Goal: Task Accomplishment & Management: Manage account settings

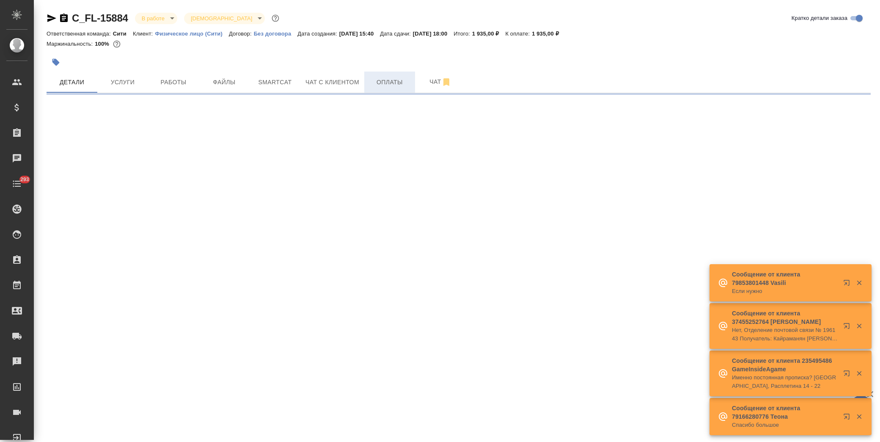
select select "RU"
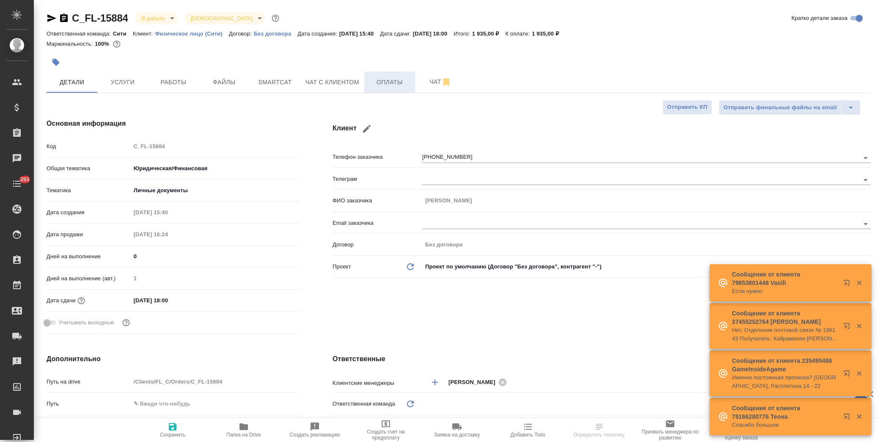
type textarea "x"
type input "Шаблонные документы"
click at [390, 82] on span "Оплаты" at bounding box center [389, 82] width 41 height 11
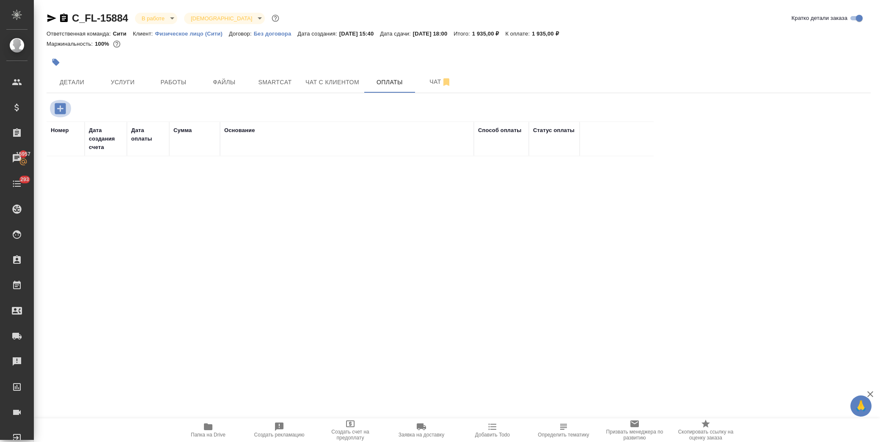
click at [57, 112] on icon "button" at bounding box center [60, 108] width 11 height 11
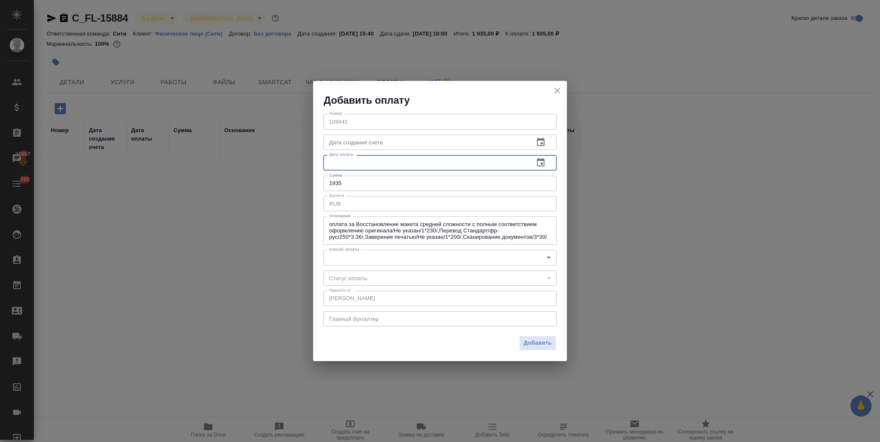
click at [457, 162] on input "text" at bounding box center [425, 162] width 204 height 15
click at [536, 161] on icon "button" at bounding box center [541, 162] width 10 height 10
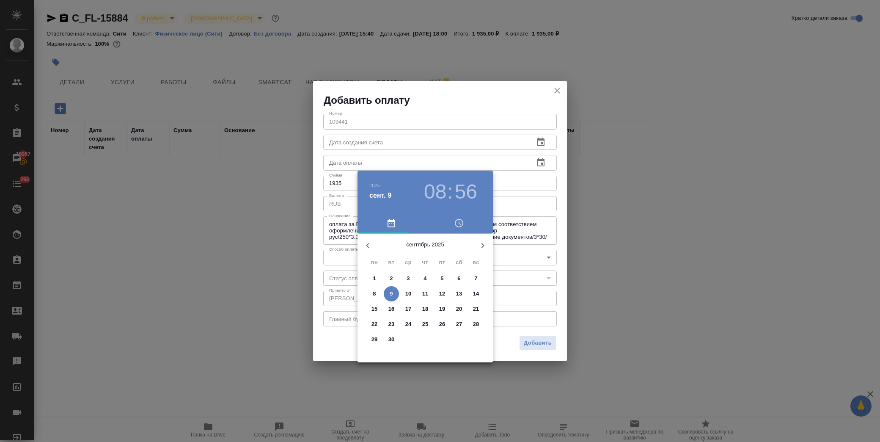
click at [372, 294] on span "8" at bounding box center [374, 293] width 15 height 8
type input "08.09.2025 08:56"
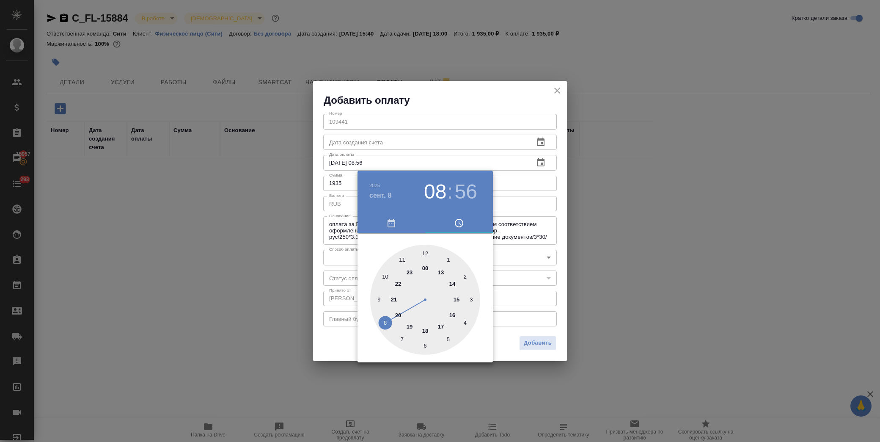
click at [498, 336] on div at bounding box center [440, 221] width 880 height 442
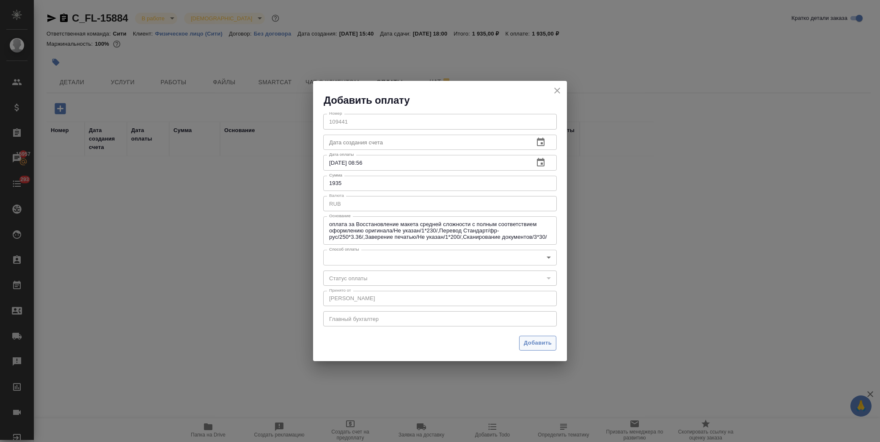
click at [533, 341] on span "Добавить" at bounding box center [538, 343] width 28 height 10
type input "completed"
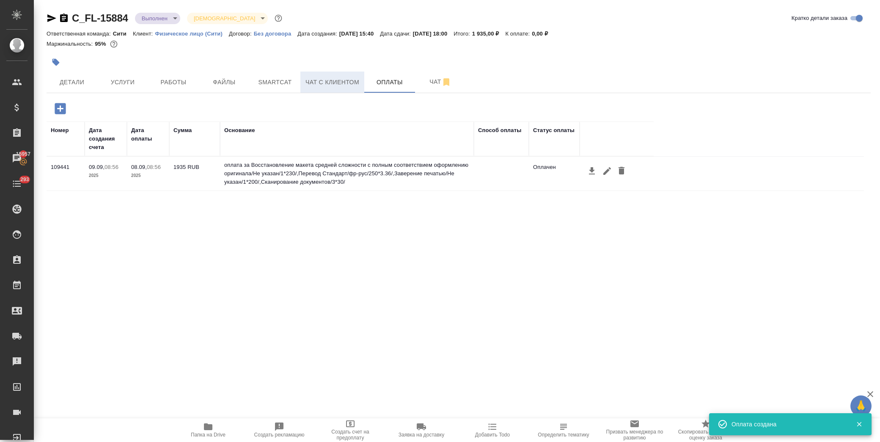
click at [350, 87] on button "Чат с клиентом" at bounding box center [332, 81] width 64 height 21
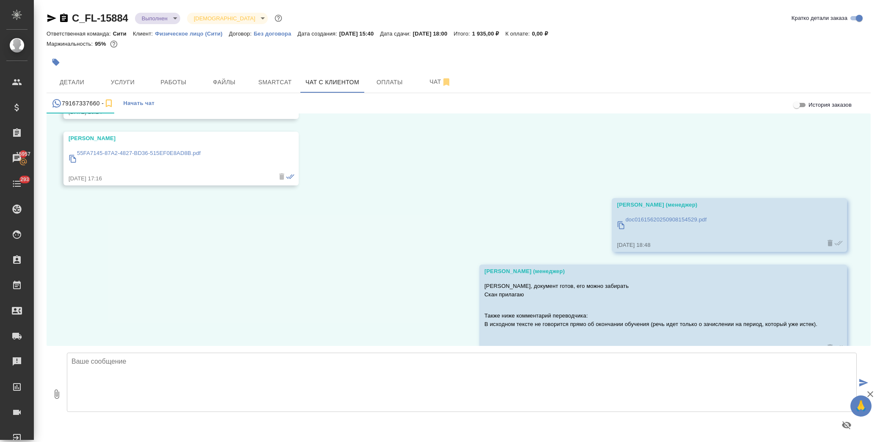
scroll to position [5807, 0]
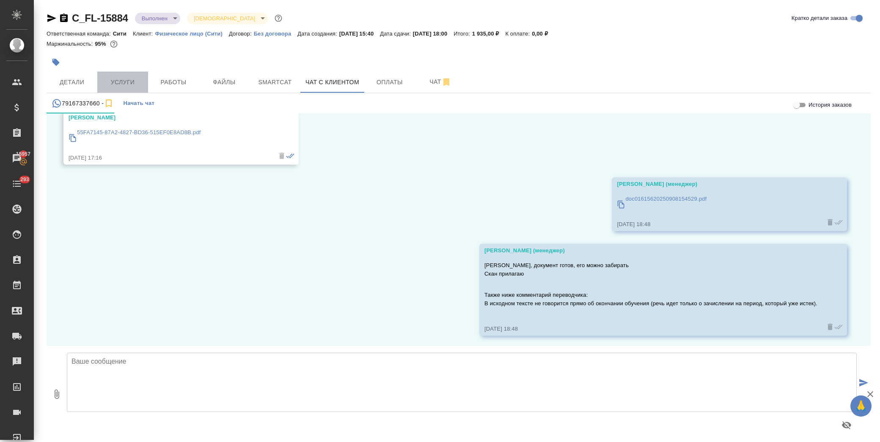
click at [138, 85] on span "Услуги" at bounding box center [122, 82] width 41 height 11
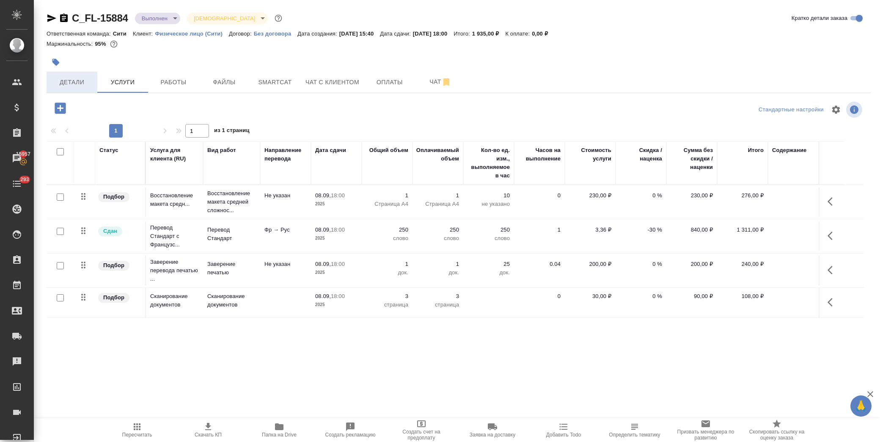
click at [74, 79] on span "Детали" at bounding box center [72, 82] width 41 height 11
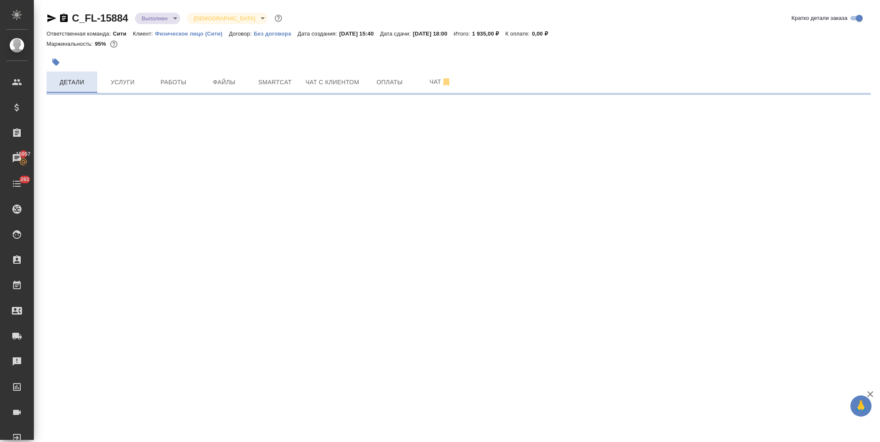
select select "RU"
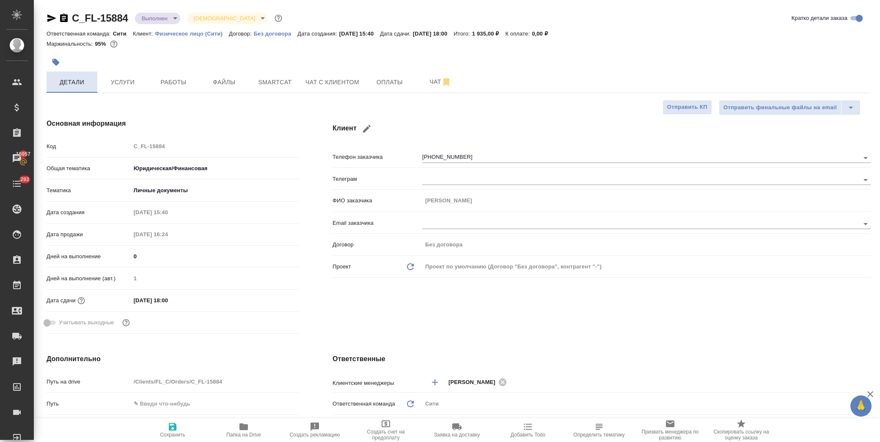
type textarea "x"
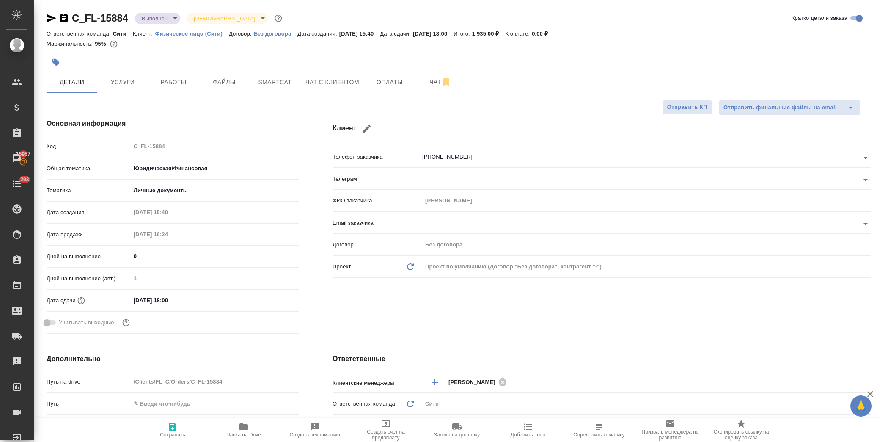
type textarea "x"
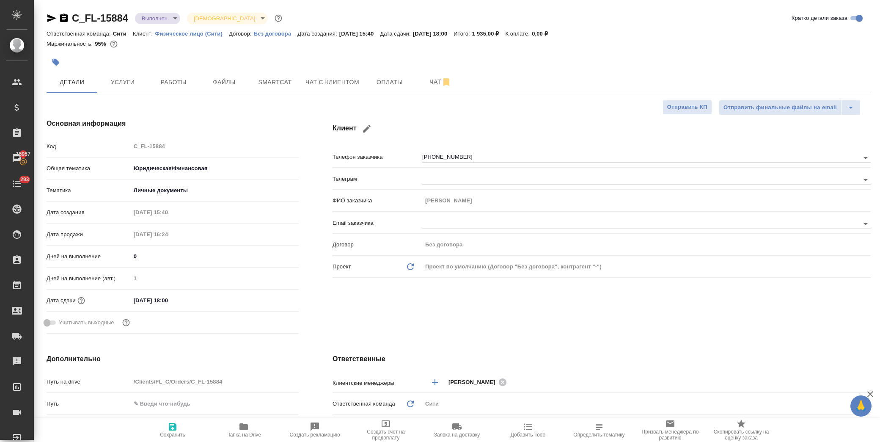
type textarea "x"
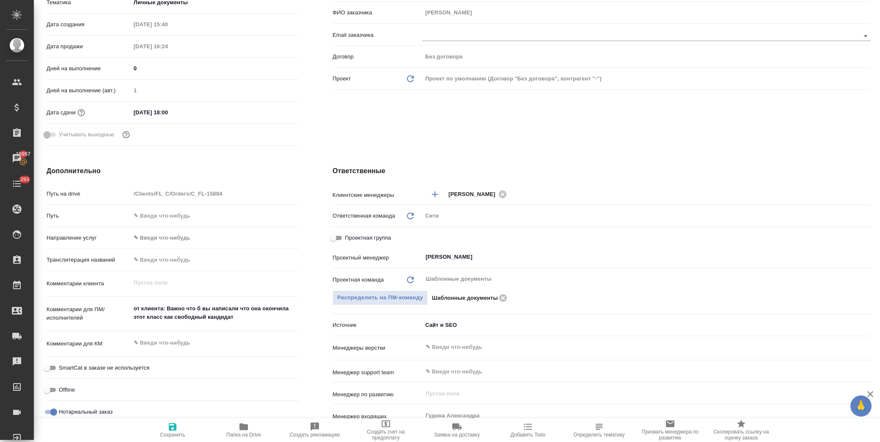
click at [333, 237] on input "Проектная группа" at bounding box center [333, 238] width 30 height 10
checkbox input "true"
type textarea "x"
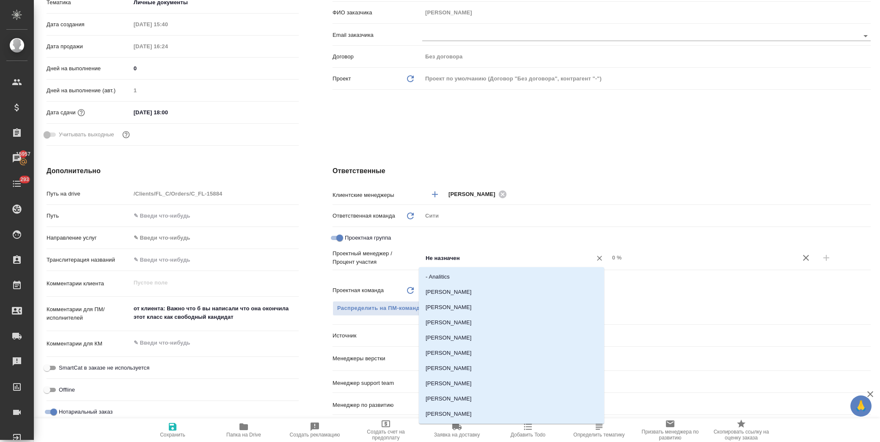
click at [487, 260] on input "Не назначен" at bounding box center [502, 258] width 154 height 10
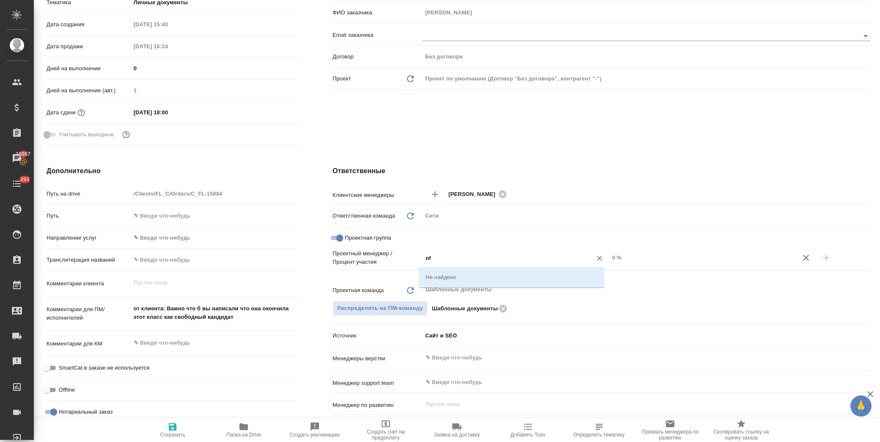
type input "n"
type input "тара"
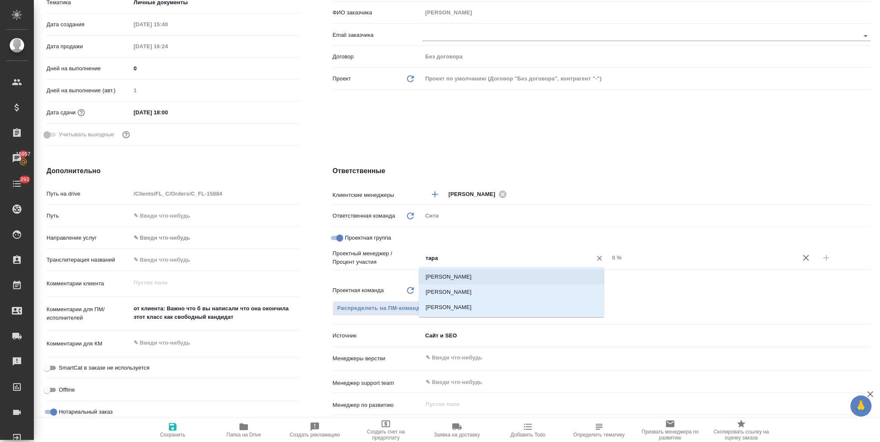
click at [503, 273] on li "[PERSON_NAME]" at bounding box center [511, 276] width 185 height 15
type textarea "x"
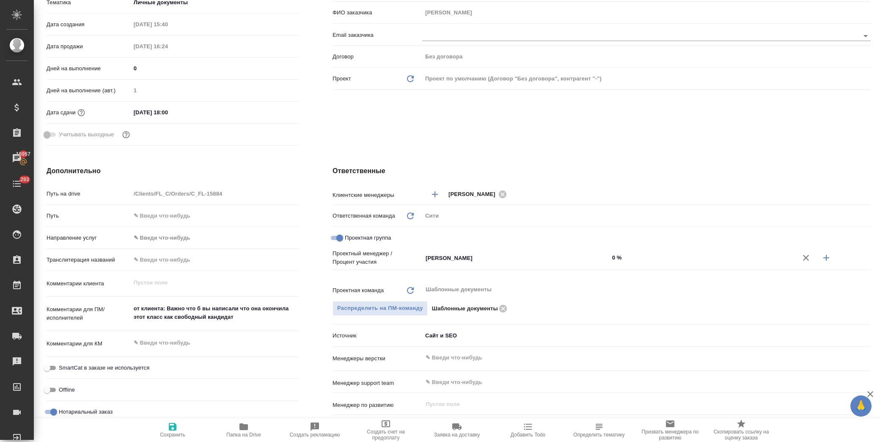
click at [823, 258] on icon "button" at bounding box center [826, 258] width 6 height 6
type textarea "x"
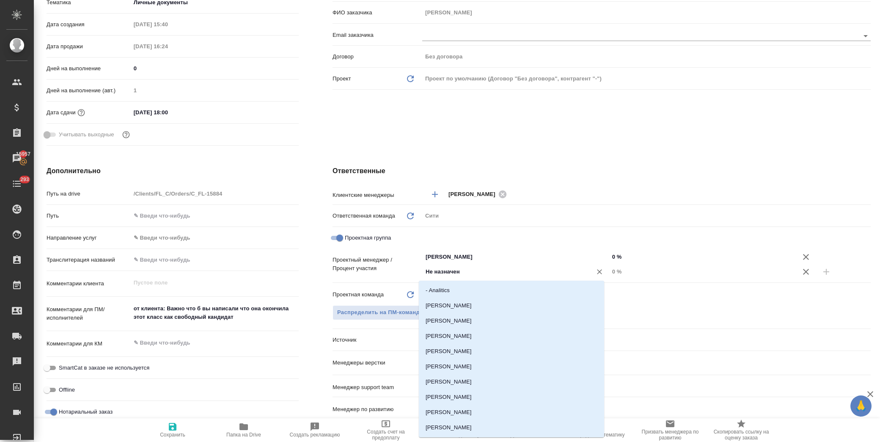
click at [426, 272] on input "Не назначен" at bounding box center [502, 272] width 154 height 10
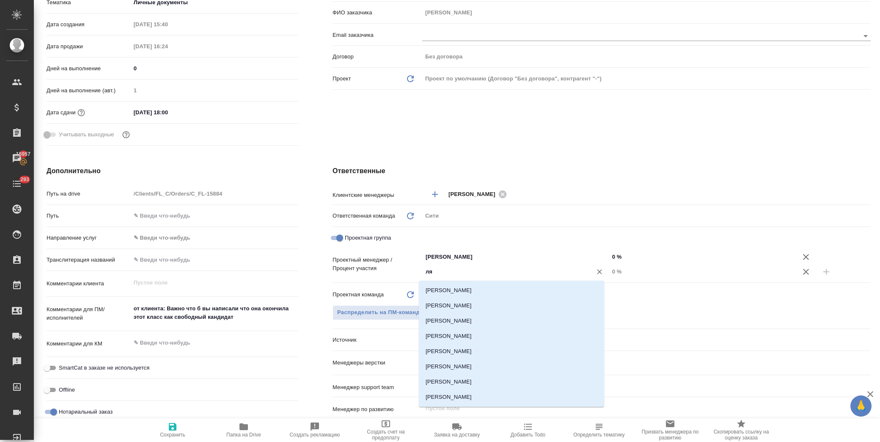
type input "лям"
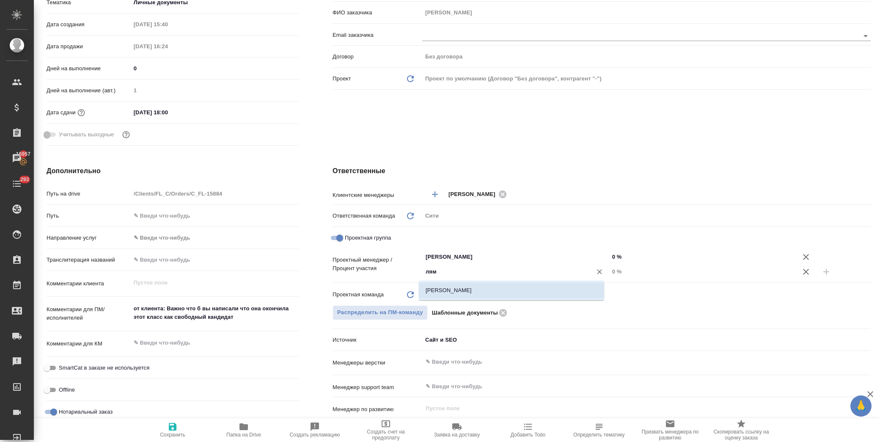
click at [425, 289] on li "[PERSON_NAME]" at bounding box center [511, 290] width 185 height 15
type textarea "x"
drag, startPoint x: 606, startPoint y: 254, endPoint x: 611, endPoint y: 254, distance: 4.7
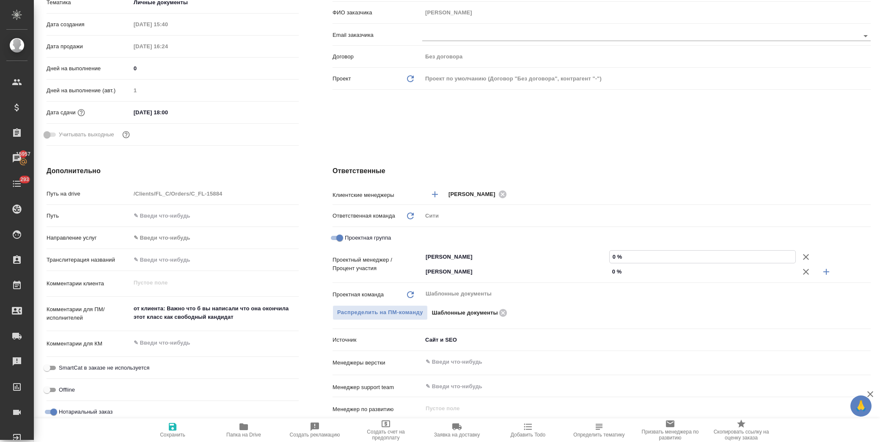
click at [611, 254] on input "0 %" at bounding box center [703, 256] width 186 height 12
click at [610, 273] on input "0 %" at bounding box center [703, 271] width 186 height 12
drag, startPoint x: 610, startPoint y: 275, endPoint x: 605, endPoint y: 273, distance: 5.5
click at [610, 273] on input "0 %" at bounding box center [703, 271] width 186 height 12
type textarea "x"
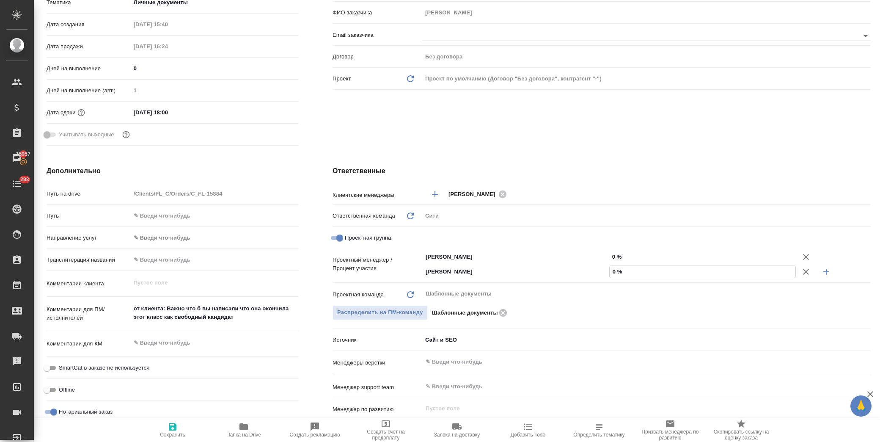
type textarea "x"
type input "18 %"
type textarea "x"
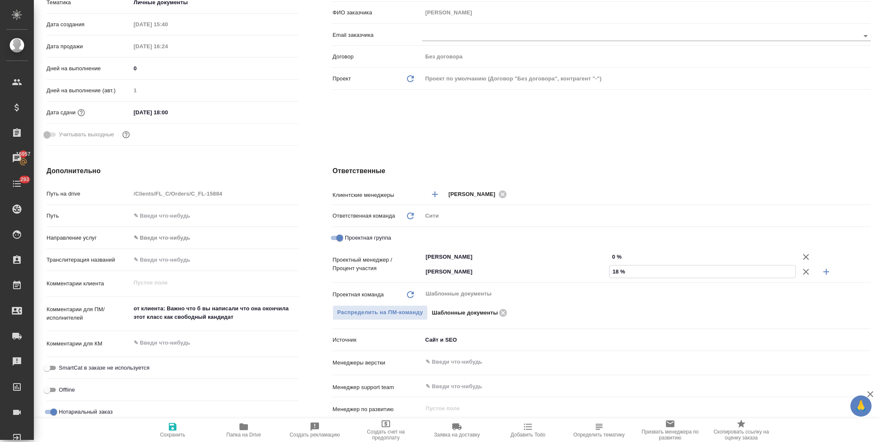
type textarea "x"
type input "18 %"
click at [610, 254] on input "0 %" at bounding box center [703, 256] width 186 height 12
type input "8 %"
type textarea "x"
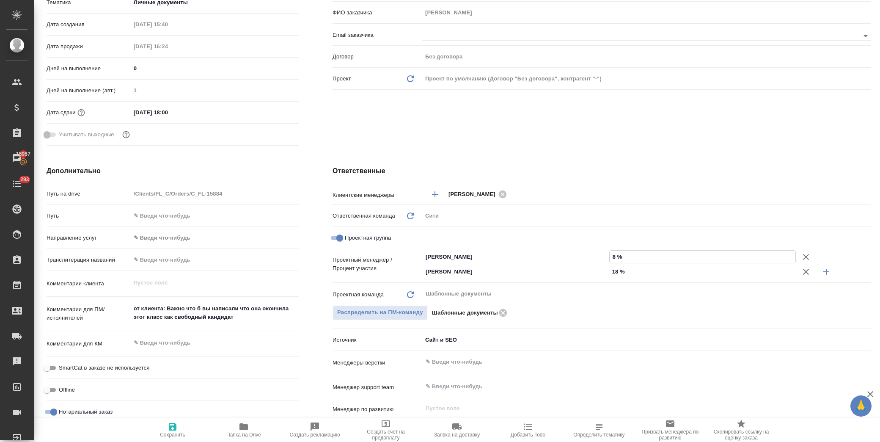
type textarea "x"
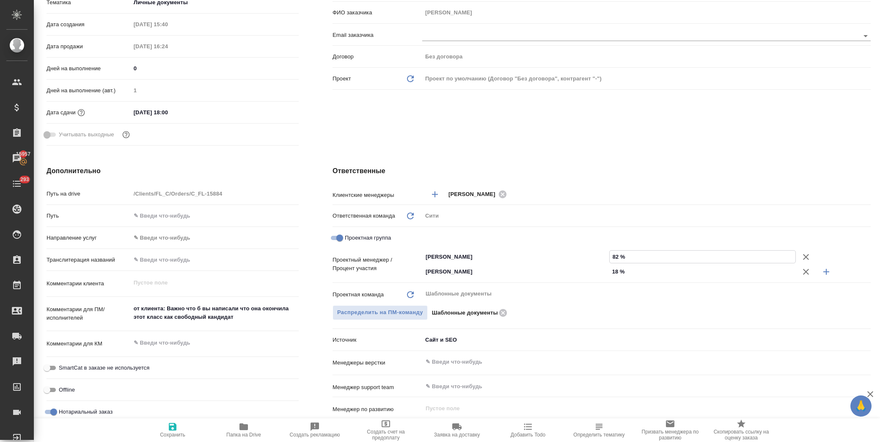
type input "82 %"
click at [571, 155] on div "Ответственные Клиентские менеджеры Димитриева Юлия ​ Ответственная команда Обно…" at bounding box center [602, 327] width 572 height 356
click at [182, 428] on span "Сохранить" at bounding box center [172, 429] width 61 height 16
type textarea "x"
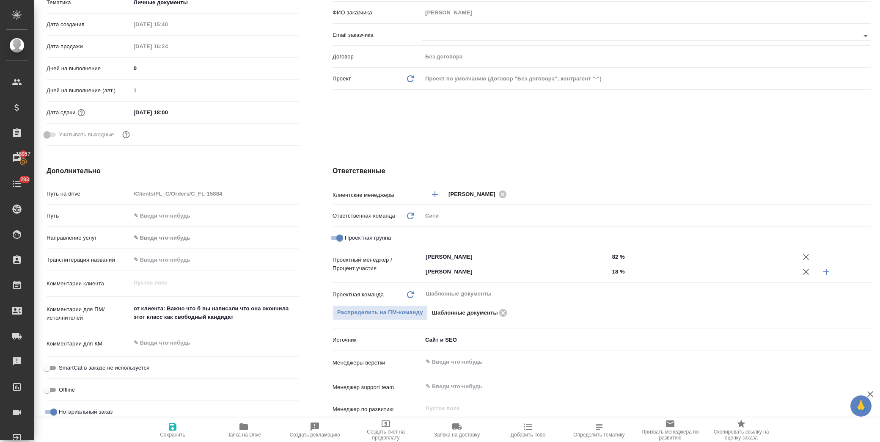
type textarea "x"
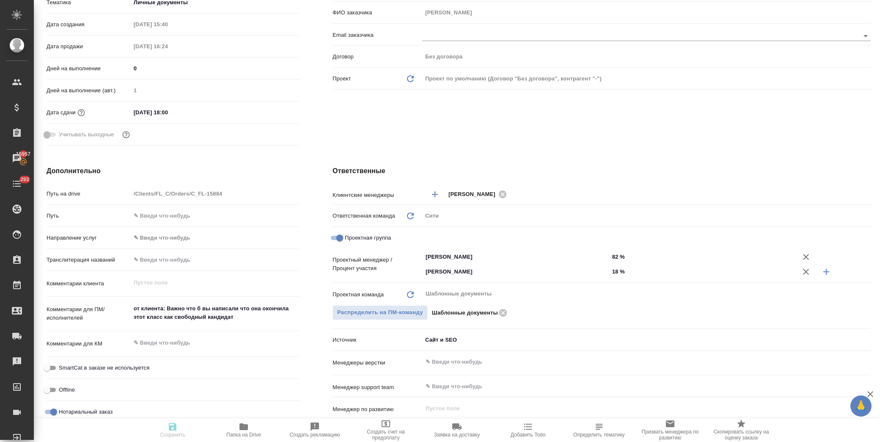
type textarea "x"
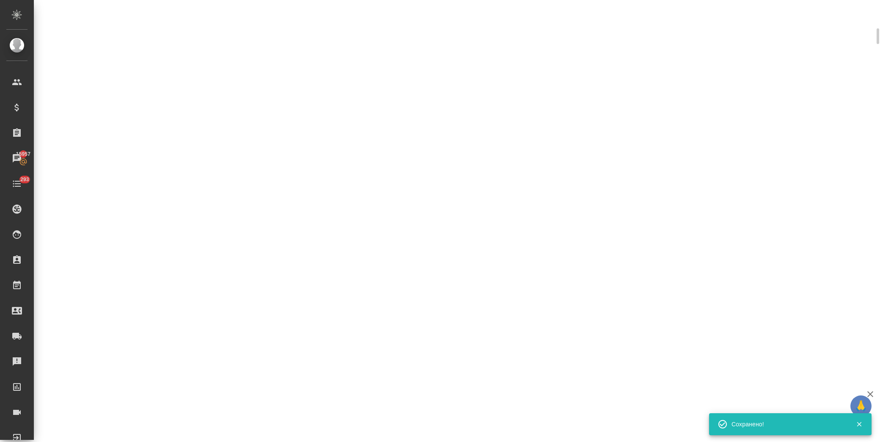
scroll to position [181, 0]
select select "RU"
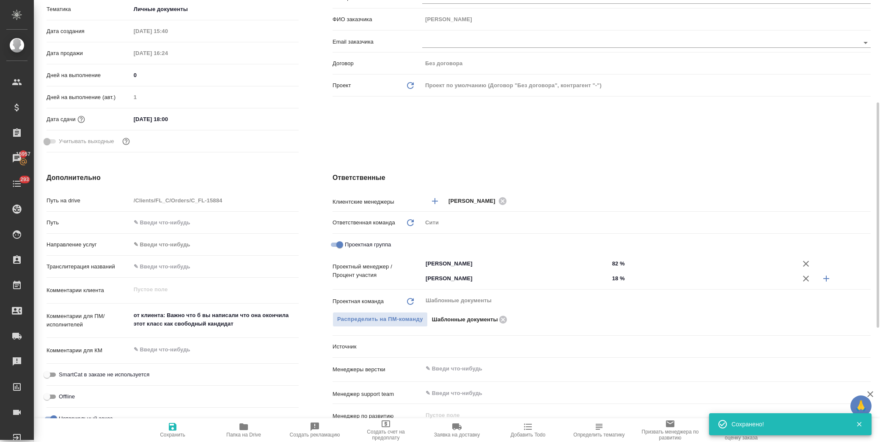
scroll to position [188, 0]
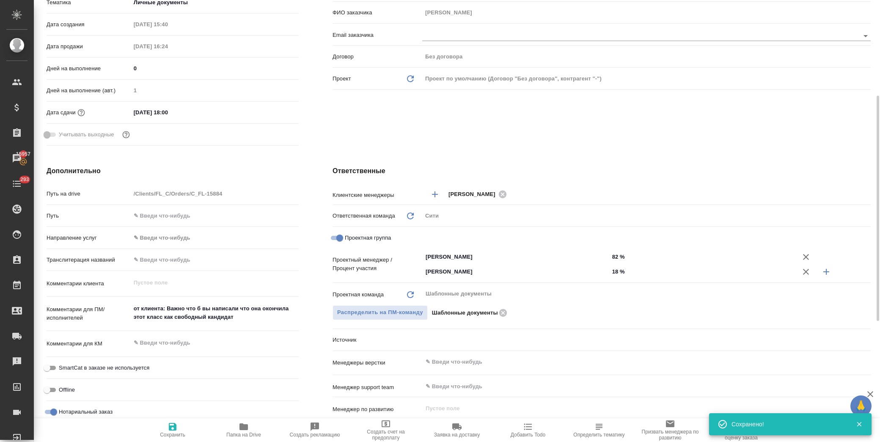
type textarea "x"
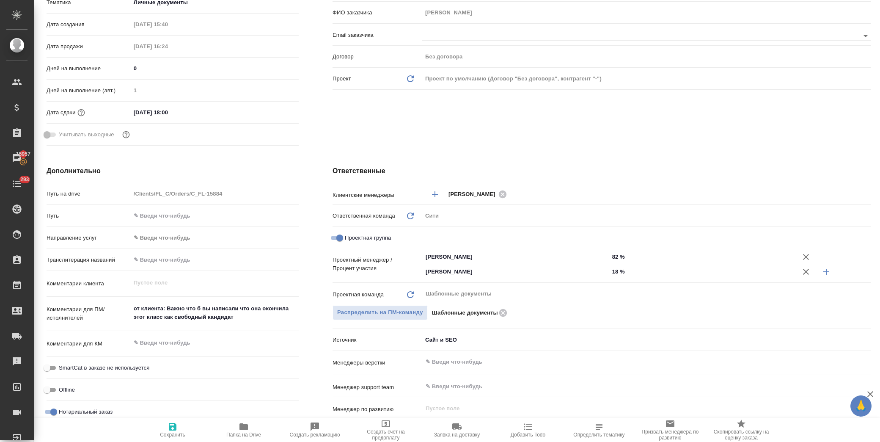
scroll to position [0, 0]
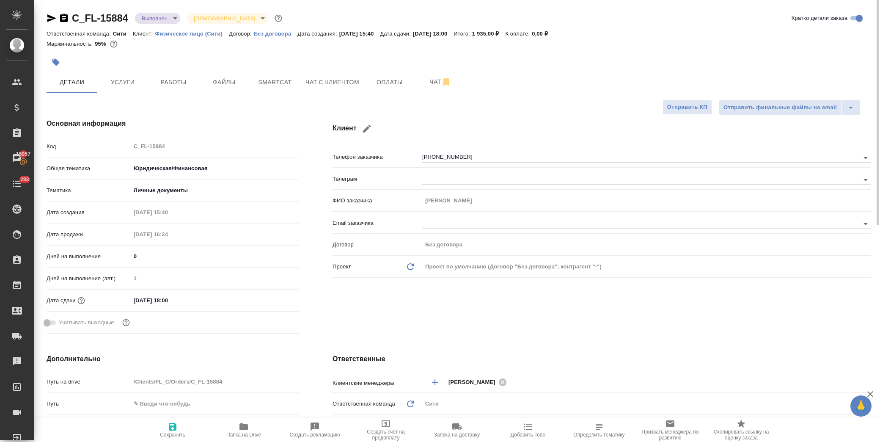
type textarea "x"
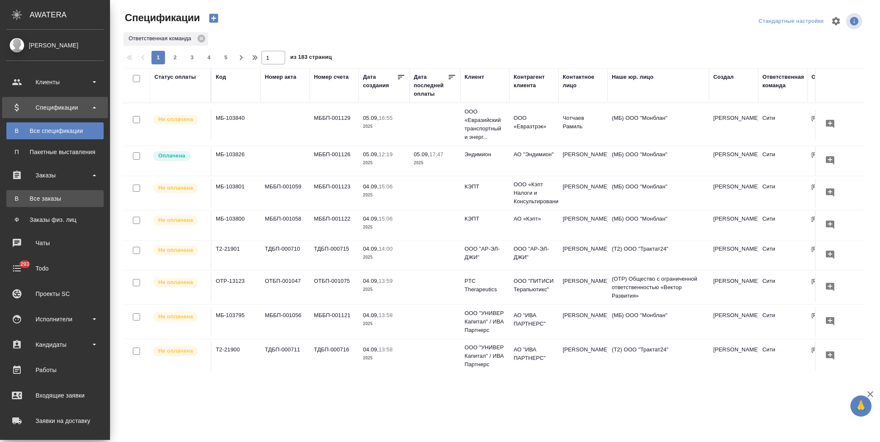
click at [66, 201] on div "Все заказы" at bounding box center [55, 198] width 89 height 8
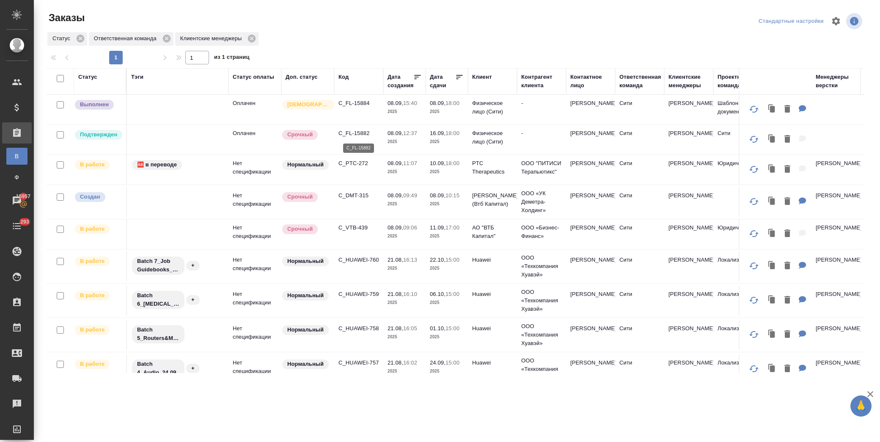
click at [352, 132] on p "C_FL-15882" at bounding box center [358, 133] width 41 height 8
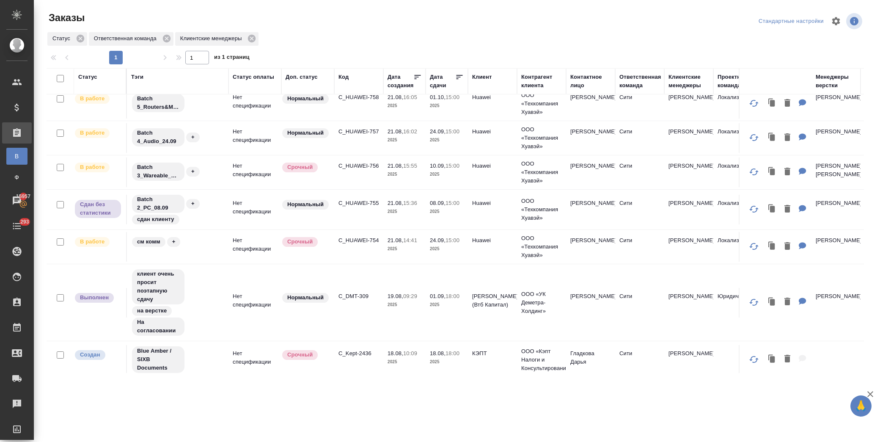
scroll to position [235, 0]
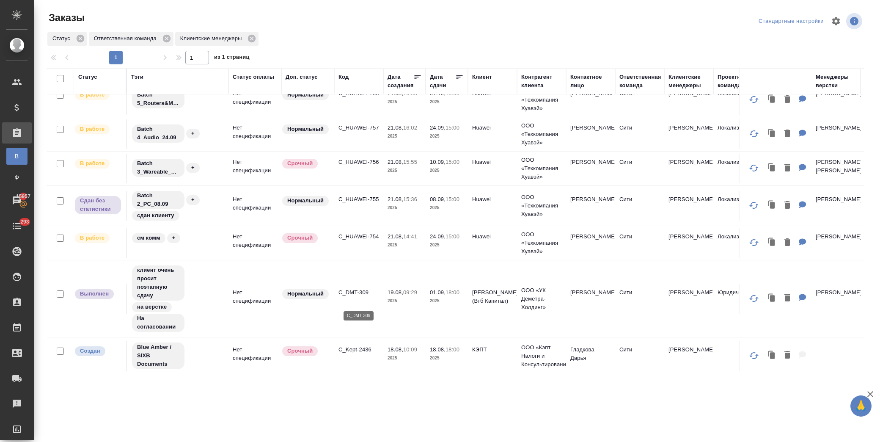
click at [351, 297] on p "C_DMT-309" at bounding box center [358, 292] width 41 height 8
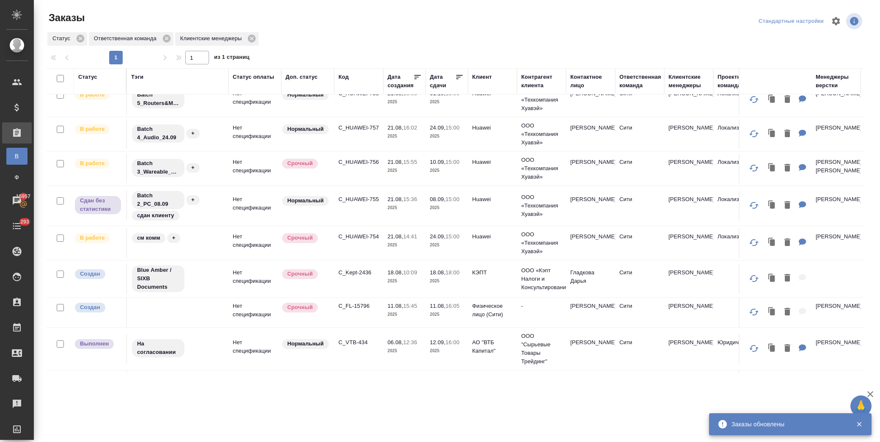
scroll to position [278, 0]
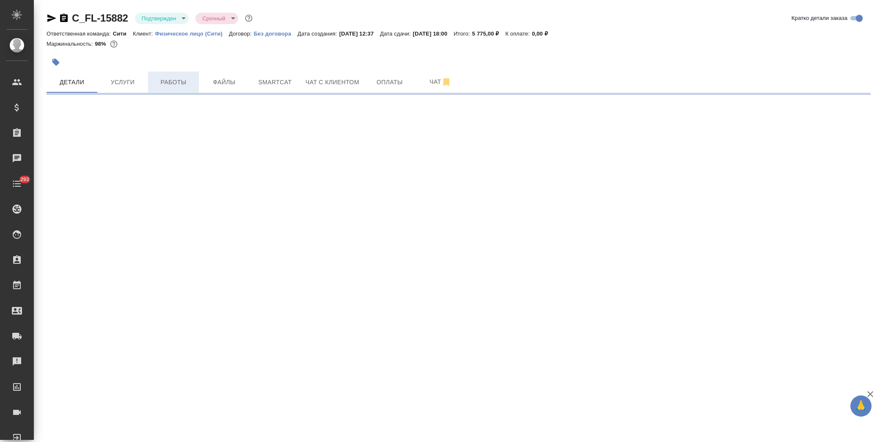
select select "RU"
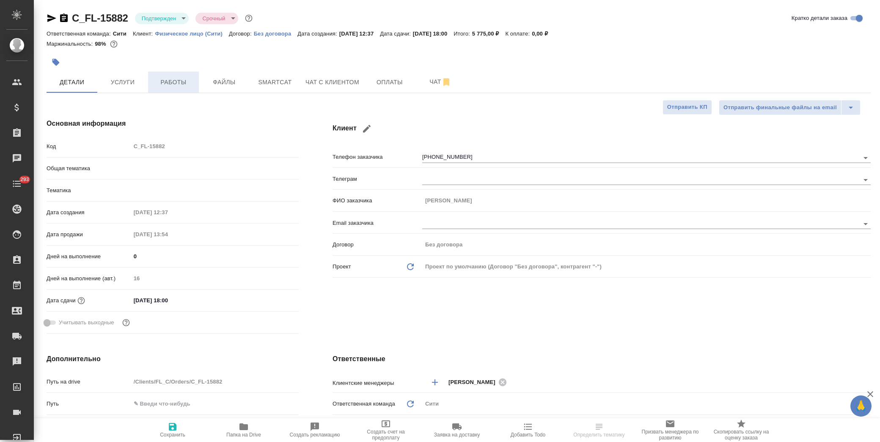
type textarea "x"
click at [179, 85] on span "Работы" at bounding box center [173, 82] width 41 height 11
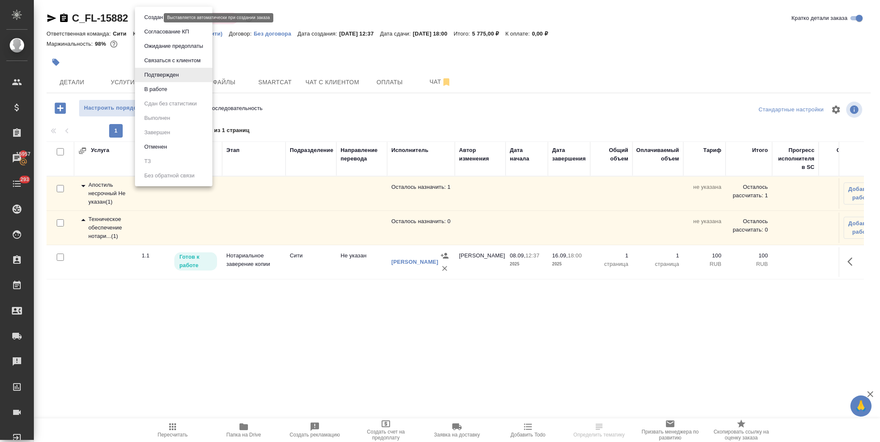
click at [151, 17] on body "🙏 .cls-1 fill:#fff; AWATERA Лофицкая Юлия Владимировна Клиенты Спецификации Зак…" at bounding box center [440, 221] width 880 height 442
click at [169, 93] on button "В работе" at bounding box center [156, 89] width 28 height 9
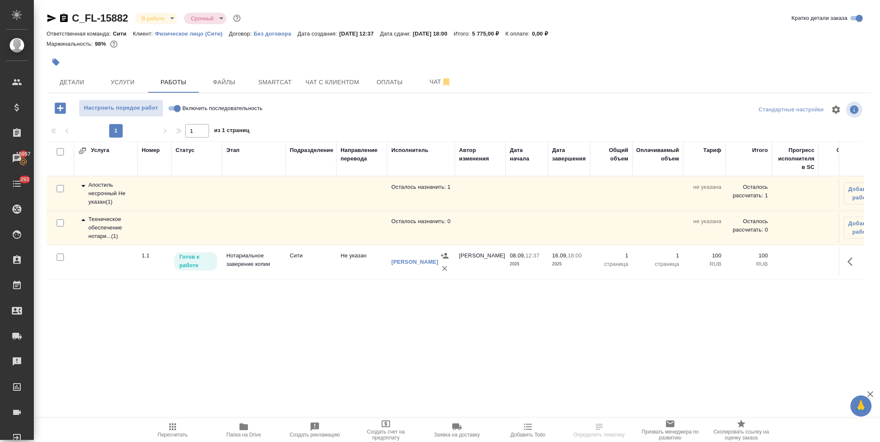
click at [177, 104] on input "Включить последовательность" at bounding box center [177, 108] width 30 height 10
checkbox input "true"
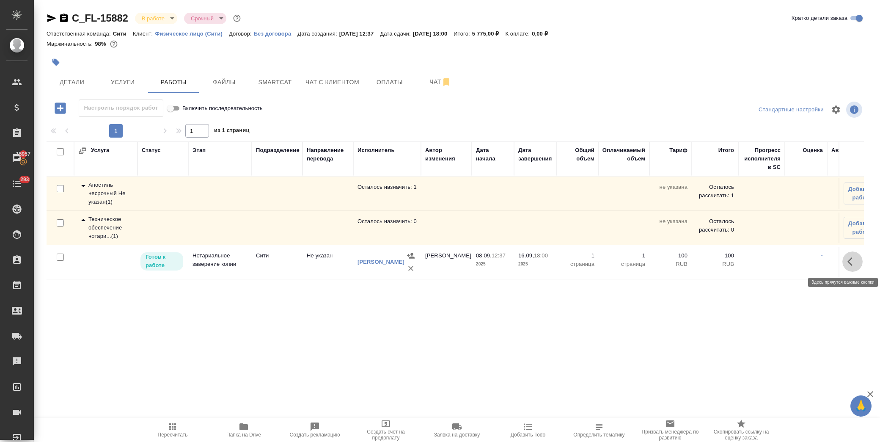
click at [845, 261] on button "button" at bounding box center [852, 261] width 20 height 20
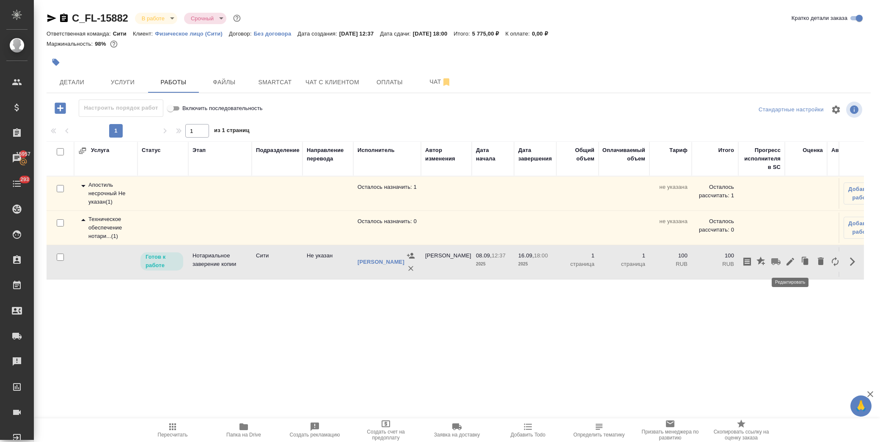
click at [787, 260] on icon "button" at bounding box center [790, 261] width 10 height 10
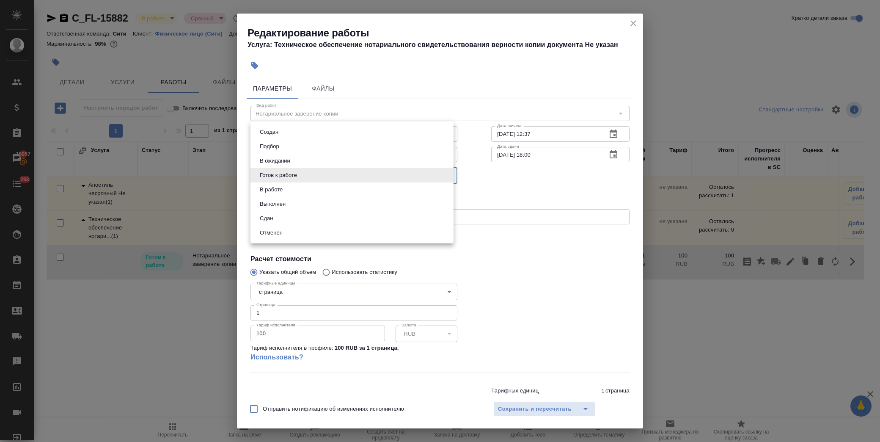
drag, startPoint x: 310, startPoint y: 178, endPoint x: 310, endPoint y: 186, distance: 8.0
click at [310, 177] on body "🙏 .cls-1 fill:#fff; AWATERA Лофицкая Юлия Владимировна Клиенты Спецификации Зак…" at bounding box center [440, 221] width 880 height 442
click at [310, 223] on li "Сдан" at bounding box center [351, 218] width 203 height 14
type input "closed"
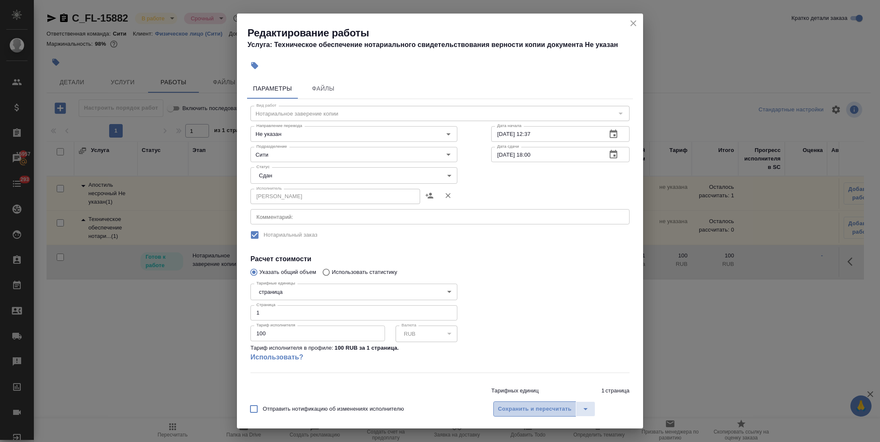
click at [517, 409] on span "Сохранить и пересчитать" at bounding box center [535, 409] width 74 height 10
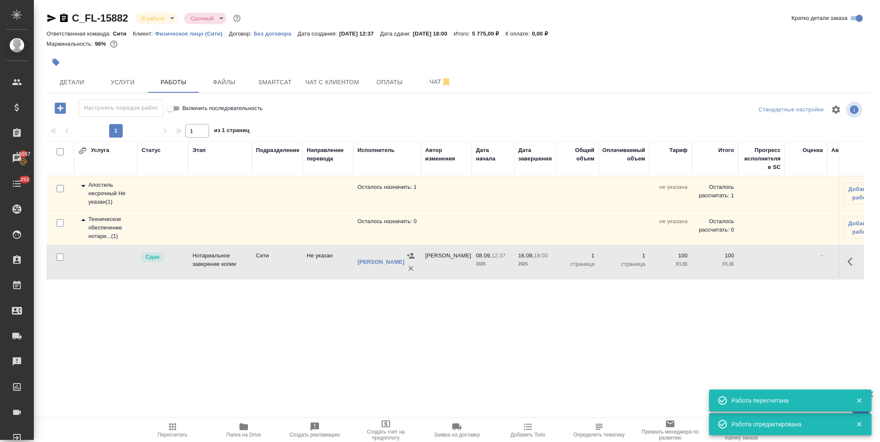
click at [84, 184] on icon at bounding box center [83, 186] width 10 height 10
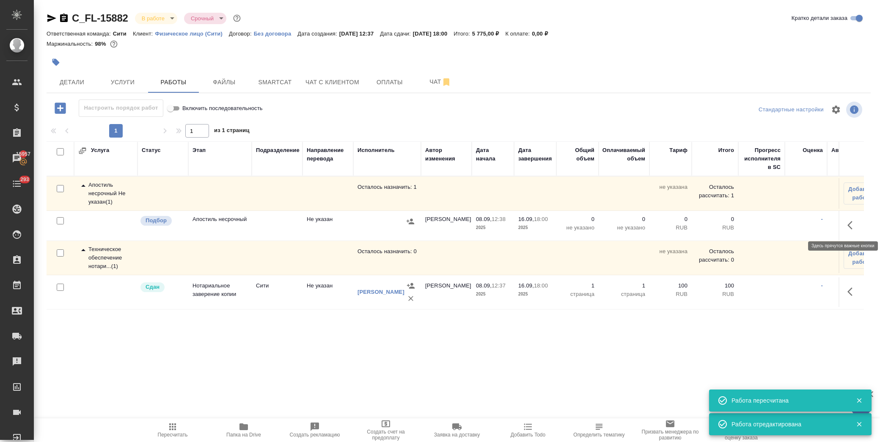
click at [855, 223] on icon "button" at bounding box center [852, 225] width 10 height 10
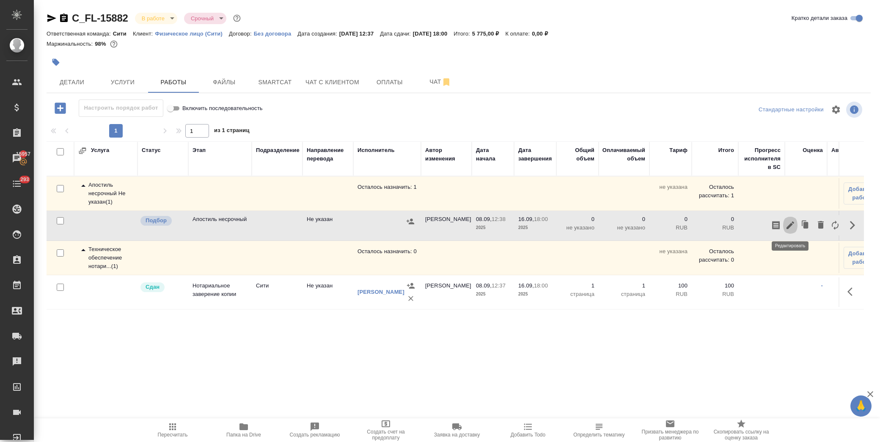
click at [792, 224] on icon "button" at bounding box center [790, 225] width 8 height 8
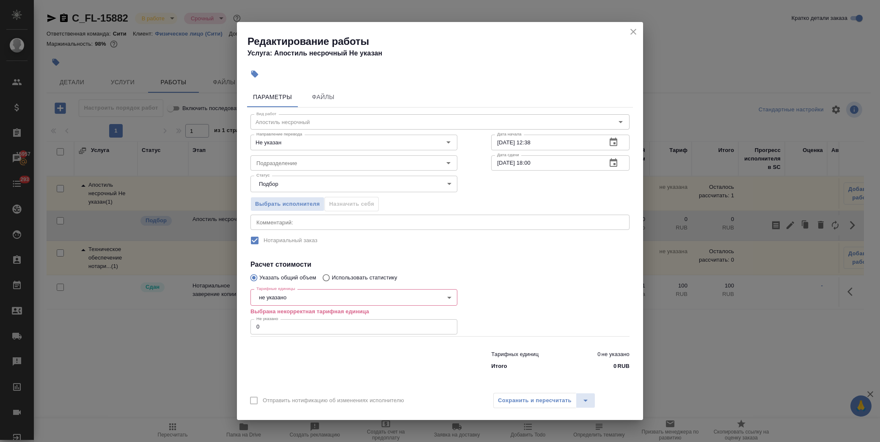
click at [312, 294] on body "🙏 .cls-1 fill:#fff; AWATERA Лофицкая Юлия Владимировна Клиенты Спецификации Зак…" at bounding box center [440, 221] width 880 height 442
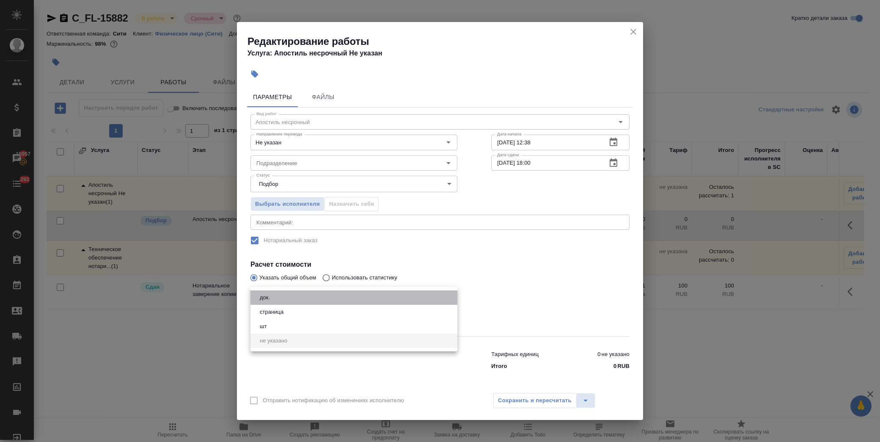
click at [315, 300] on li "док." at bounding box center [353, 297] width 207 height 14
type input "5a8b1489cc6b4906c91bfd8b"
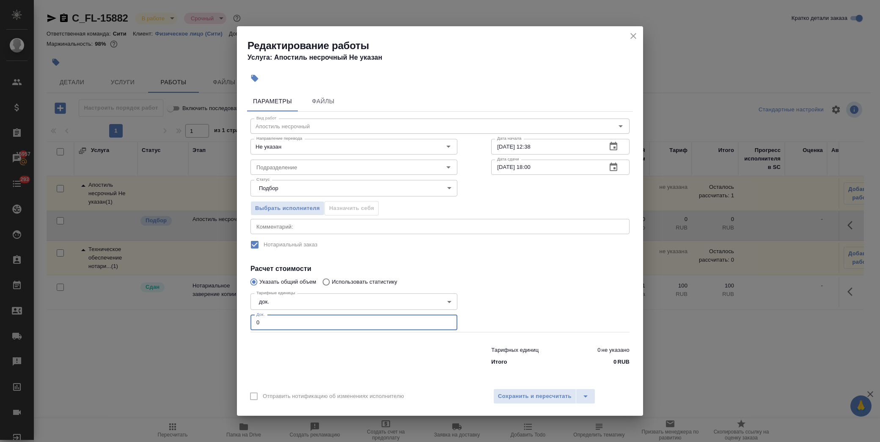
drag, startPoint x: 247, startPoint y: 320, endPoint x: 201, endPoint y: 322, distance: 47.0
click at [201, 322] on div "Редактирование работы Услуга: Апостиль несрочный Не указан Параметры Файлы Вид …" at bounding box center [440, 221] width 880 height 442
type input "1"
click at [340, 168] on input "Подразделение" at bounding box center [339, 167] width 173 height 10
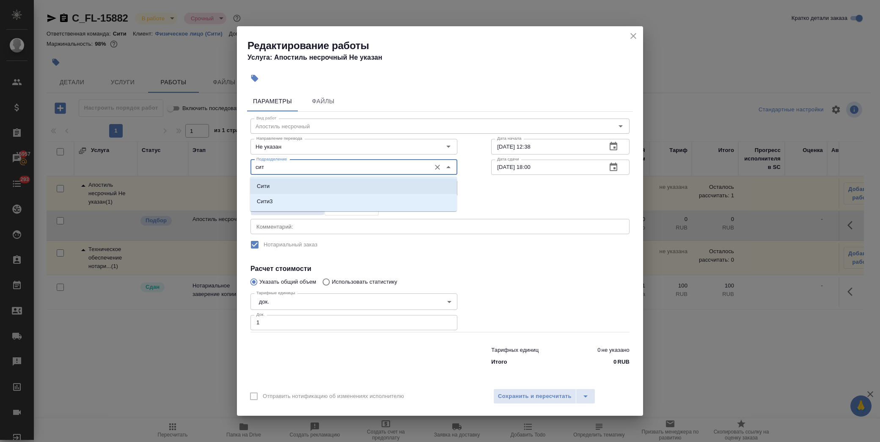
click at [319, 188] on li "Сити" at bounding box center [353, 186] width 207 height 15
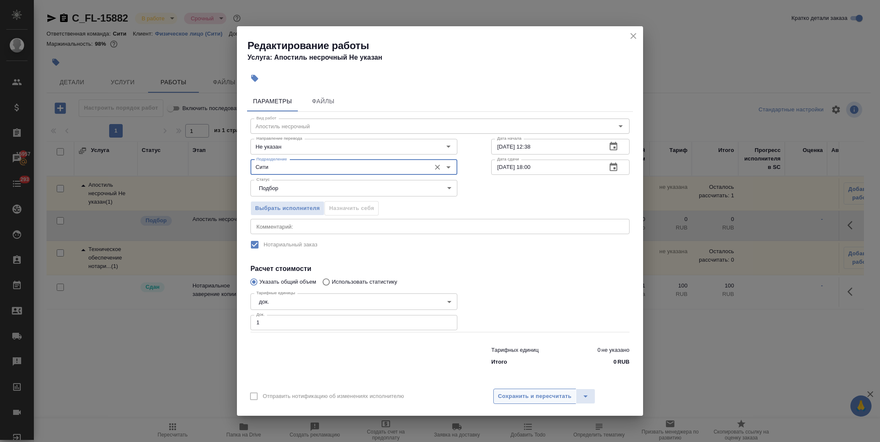
type input "Сити"
click at [514, 400] on span "Сохранить и пересчитать" at bounding box center [535, 396] width 74 height 10
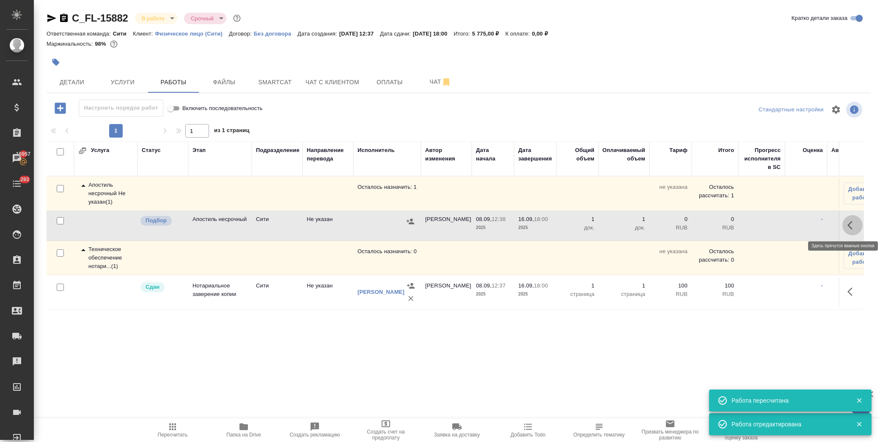
click at [855, 222] on icon "button" at bounding box center [852, 225] width 10 height 10
click at [784, 225] on button "button" at bounding box center [790, 225] width 14 height 20
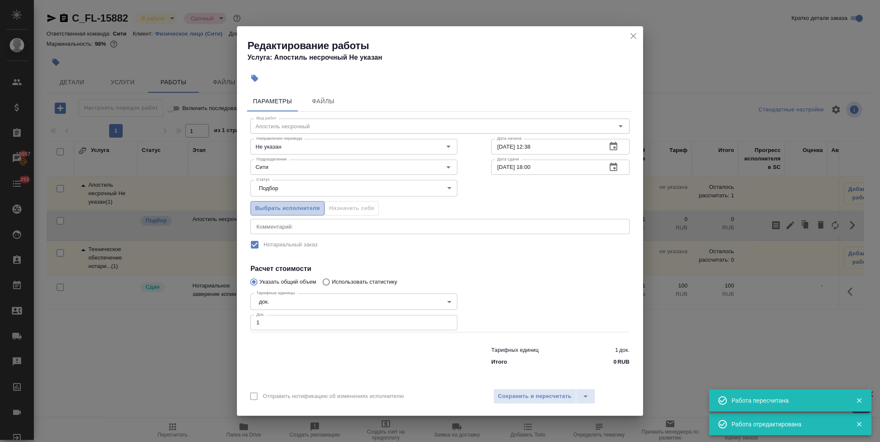
drag, startPoint x: 293, startPoint y: 208, endPoint x: 298, endPoint y: 208, distance: 4.7
click at [298, 208] on span "Выбрать исполнителя" at bounding box center [287, 208] width 65 height 10
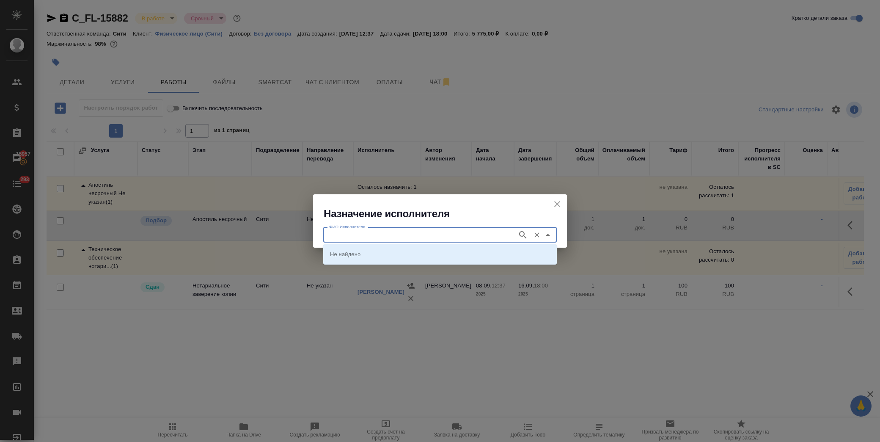
click at [383, 239] on input "ФИО Исполнителя" at bounding box center [419, 235] width 187 height 10
type input "министерство"
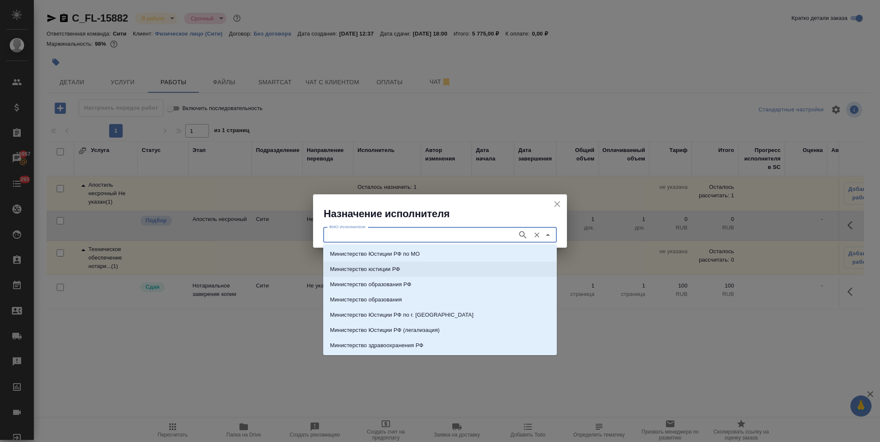
click at [425, 270] on li "Министерство юстиции РФ" at bounding box center [440, 268] width 234 height 15
type input "Министерство юстиции РФ"
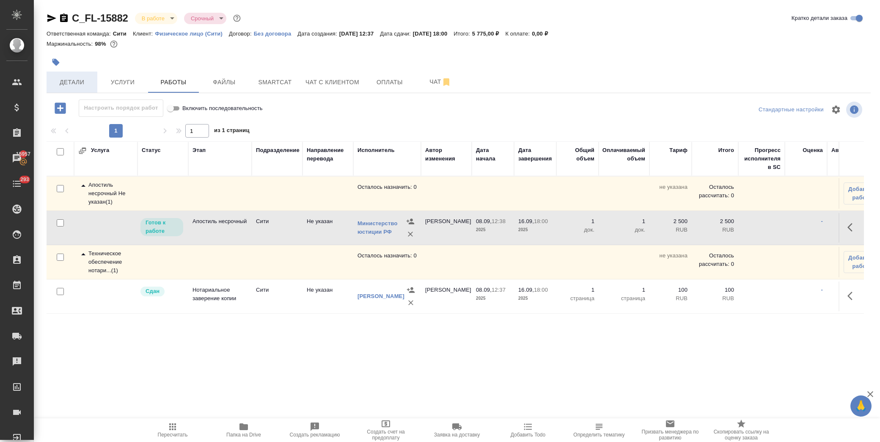
click at [62, 88] on button "Детали" at bounding box center [72, 81] width 51 height 21
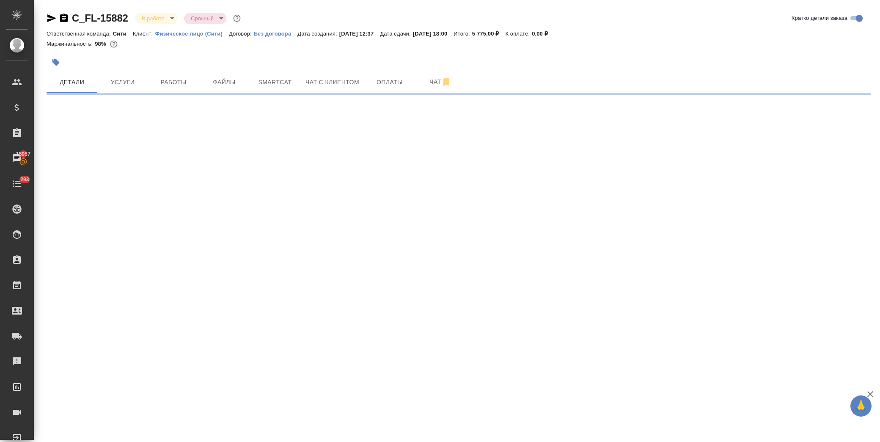
select select "RU"
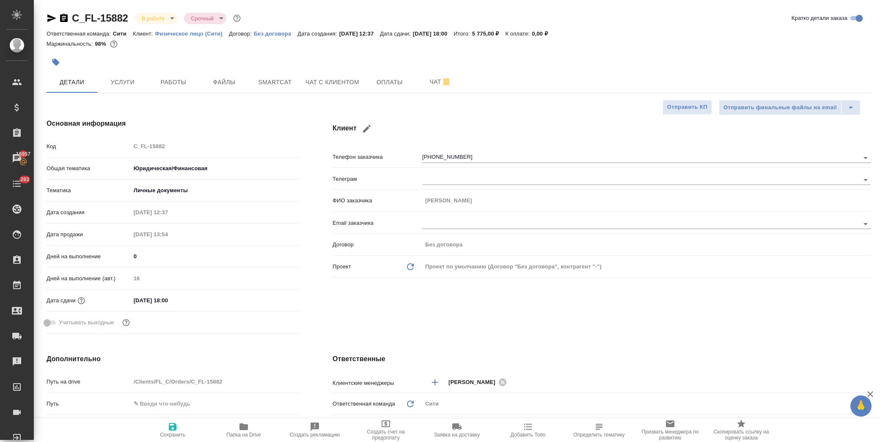
type textarea "x"
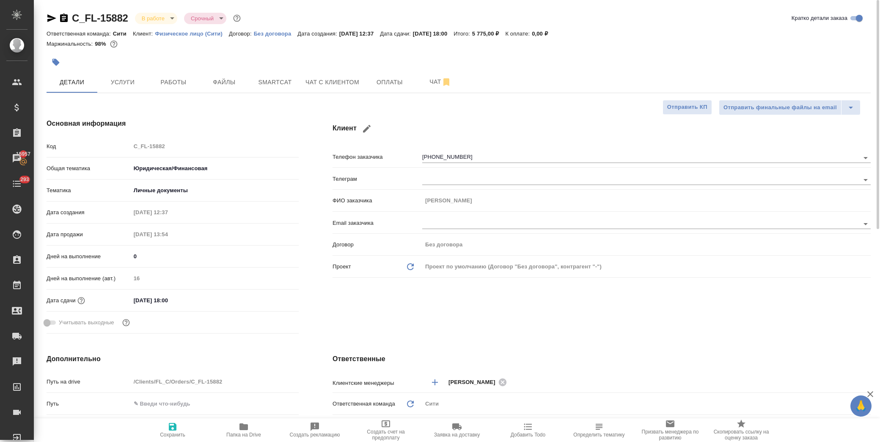
type textarea "x"
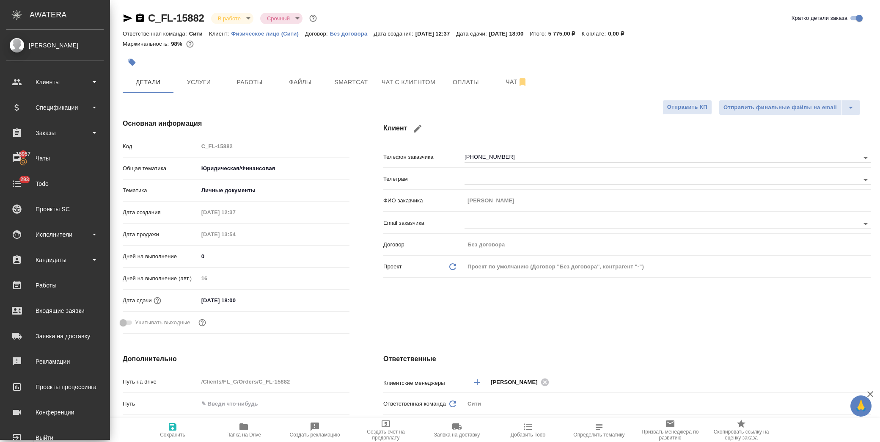
type textarea "x"
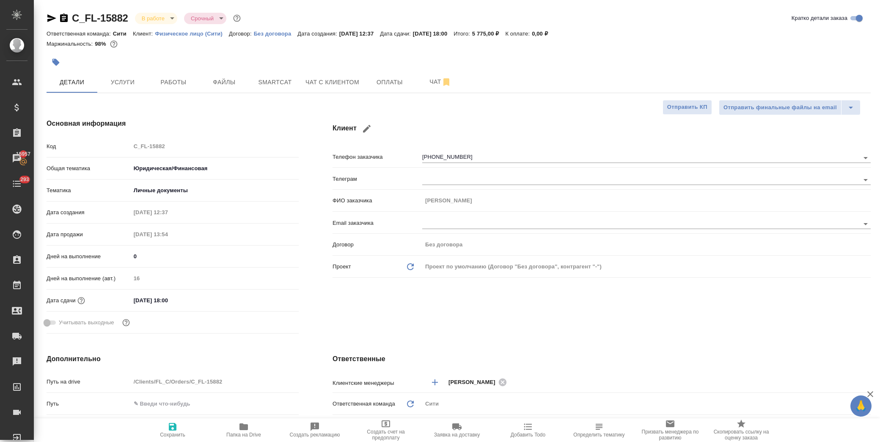
click at [54, 59] on icon "button" at bounding box center [56, 62] width 8 height 8
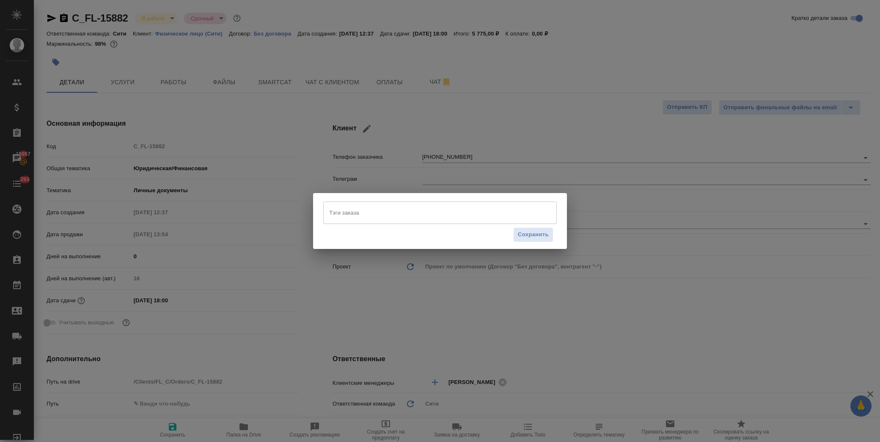
click at [385, 216] on input "Тэги заказа" at bounding box center [432, 212] width 210 height 14
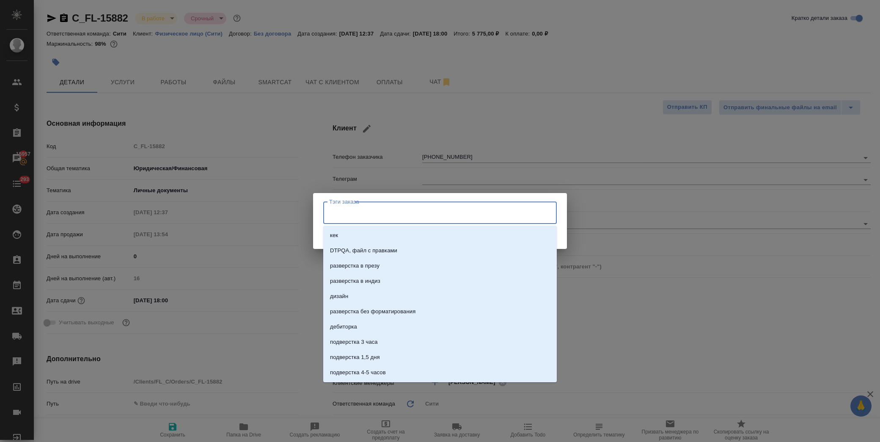
type input "м"
type input "в минюсте"
click at [345, 233] on p "в минюсте" at bounding box center [343, 235] width 27 height 8
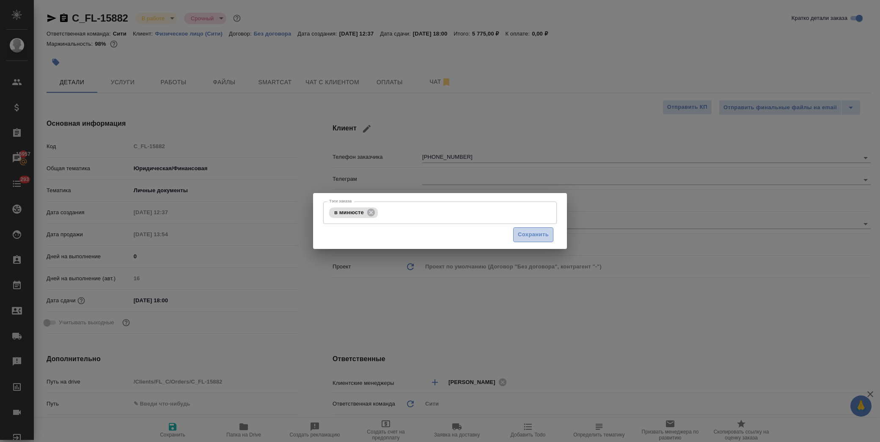
click at [552, 237] on button "Сохранить" at bounding box center [533, 234] width 40 height 15
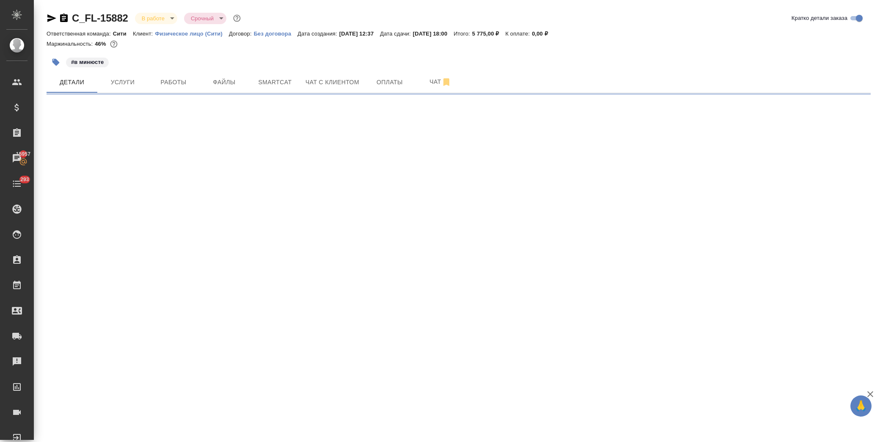
select select "RU"
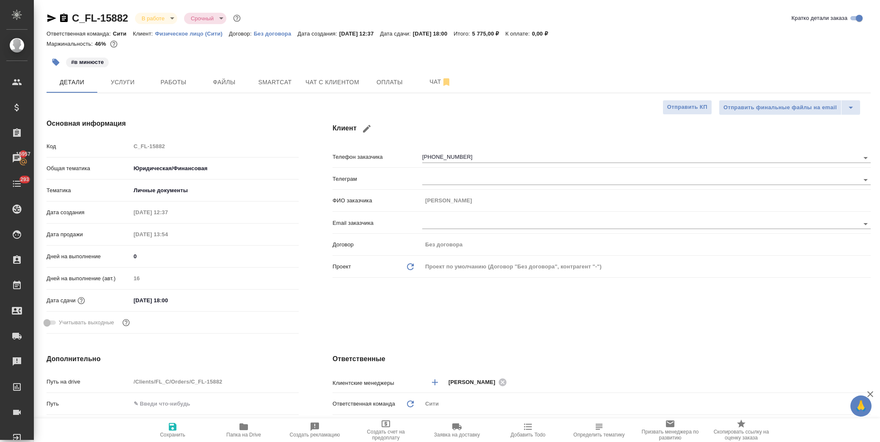
type textarea "x"
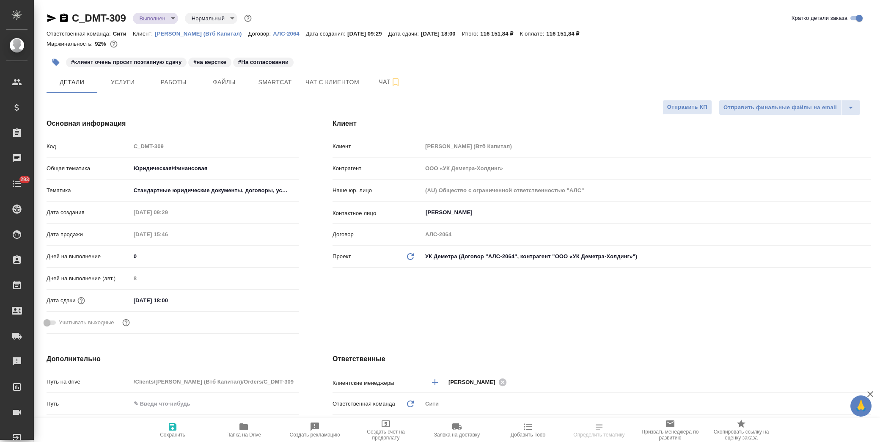
select select "RU"
click at [187, 85] on span "Работы" at bounding box center [173, 82] width 41 height 11
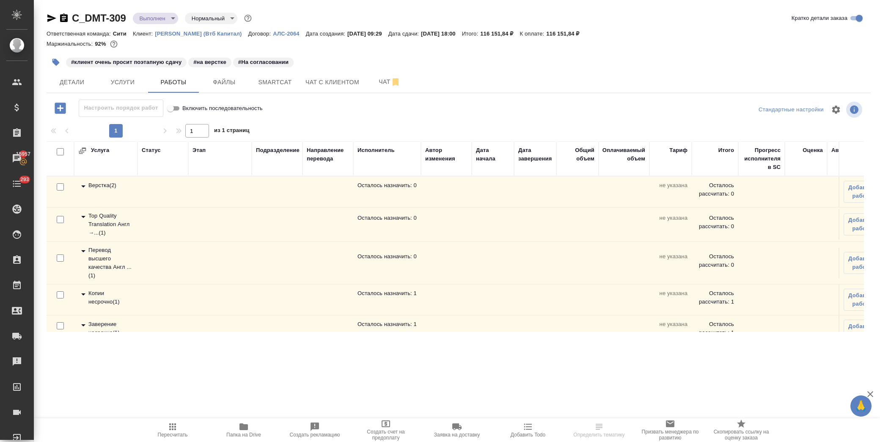
click at [82, 185] on icon at bounding box center [83, 186] width 10 height 10
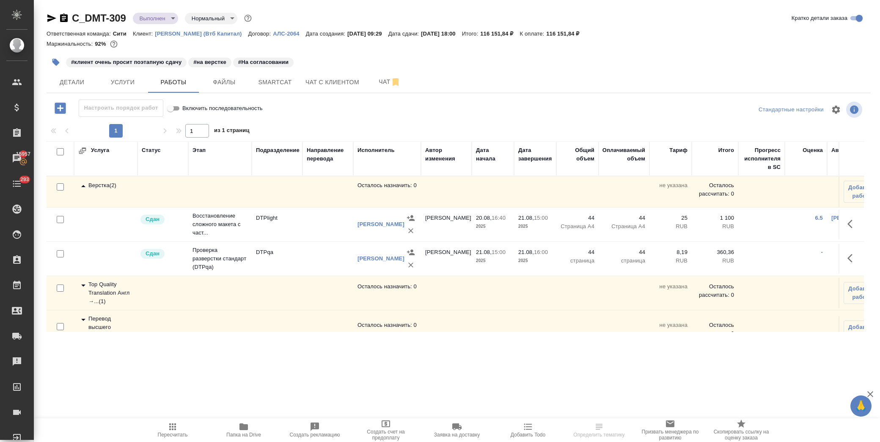
click at [82, 185] on icon at bounding box center [83, 186] width 10 height 10
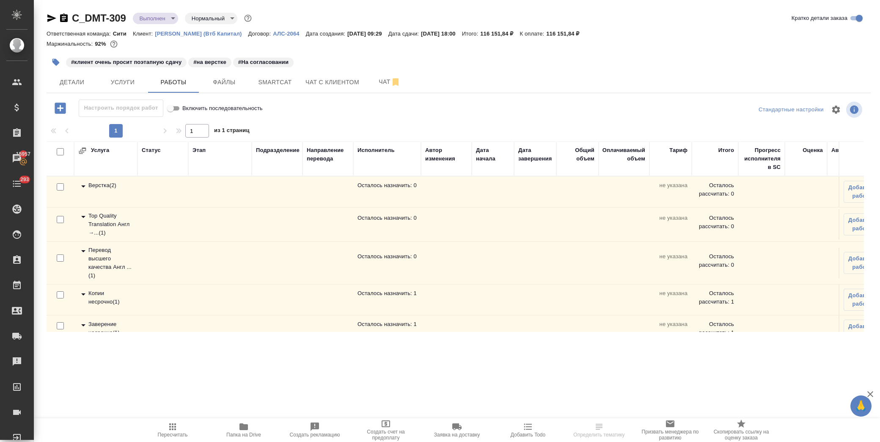
click at [82, 215] on icon at bounding box center [83, 217] width 10 height 10
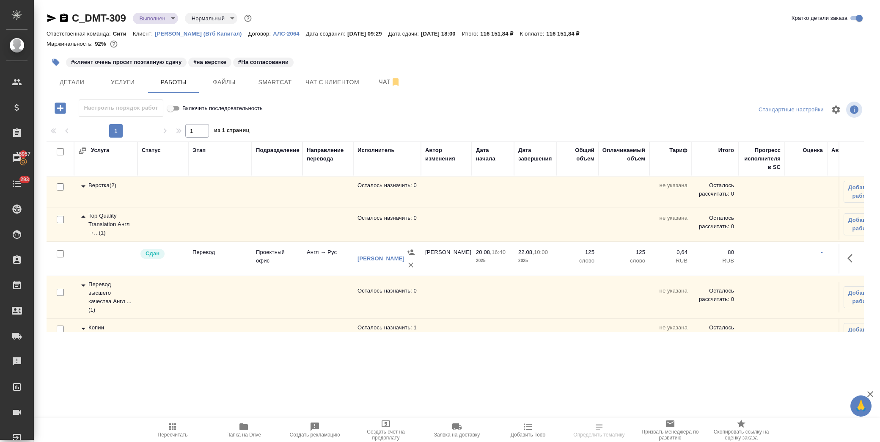
click at [82, 215] on icon at bounding box center [83, 217] width 10 height 10
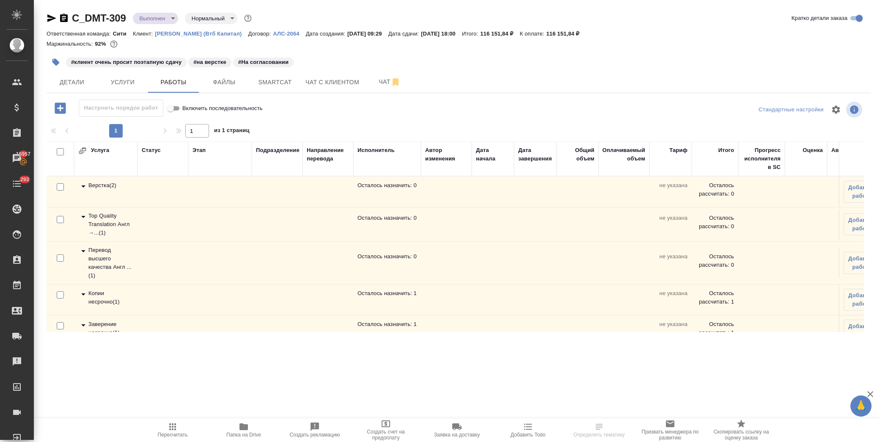
click at [82, 251] on icon at bounding box center [83, 251] width 10 height 10
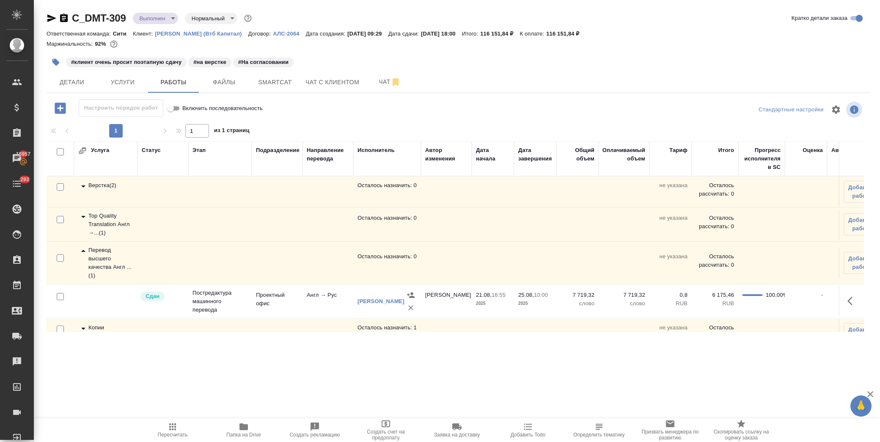
click at [82, 251] on icon at bounding box center [83, 251] width 10 height 10
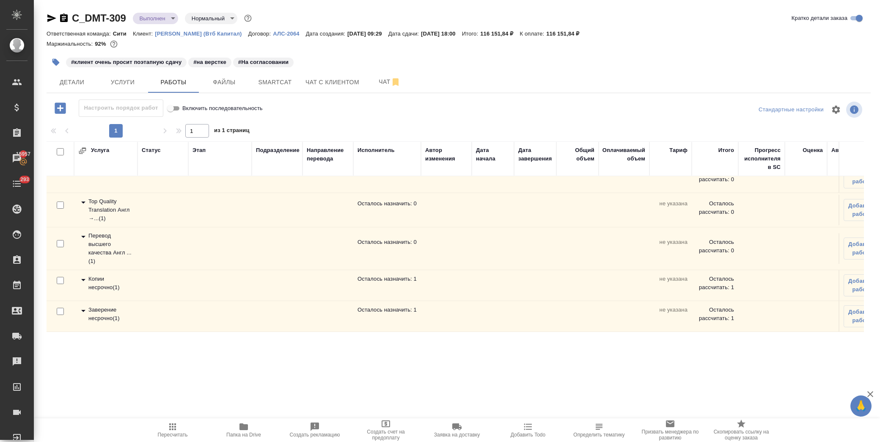
scroll to position [22, 0]
click at [82, 275] on icon at bounding box center [83, 280] width 10 height 10
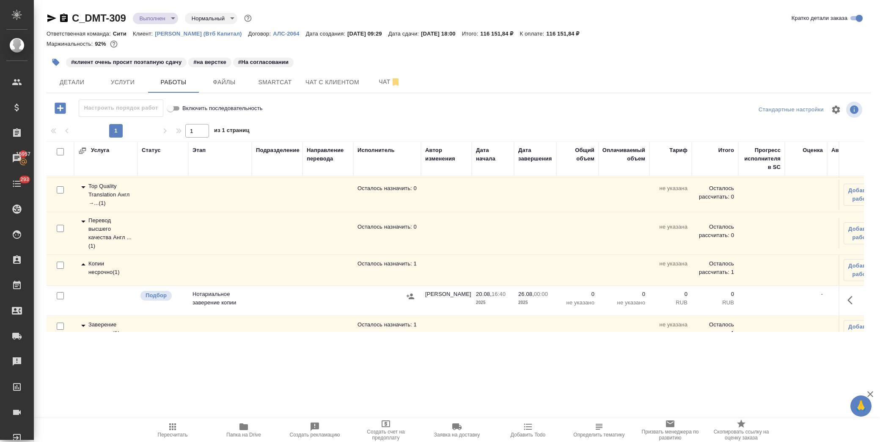
scroll to position [52, 0]
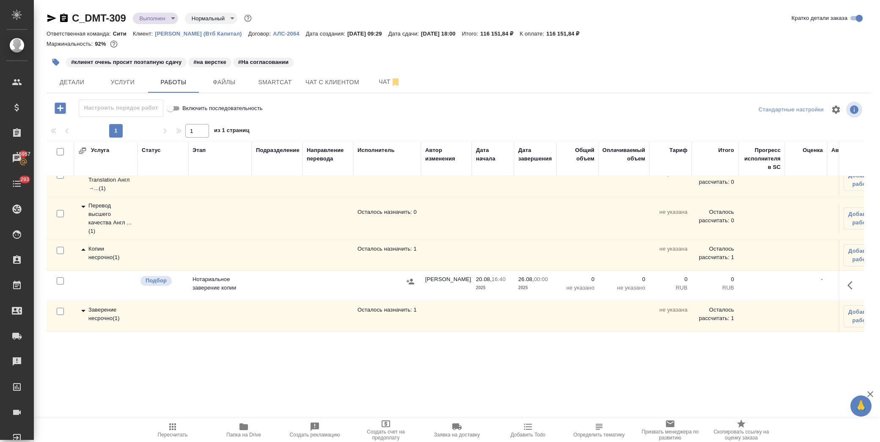
click at [80, 305] on icon at bounding box center [83, 310] width 10 height 10
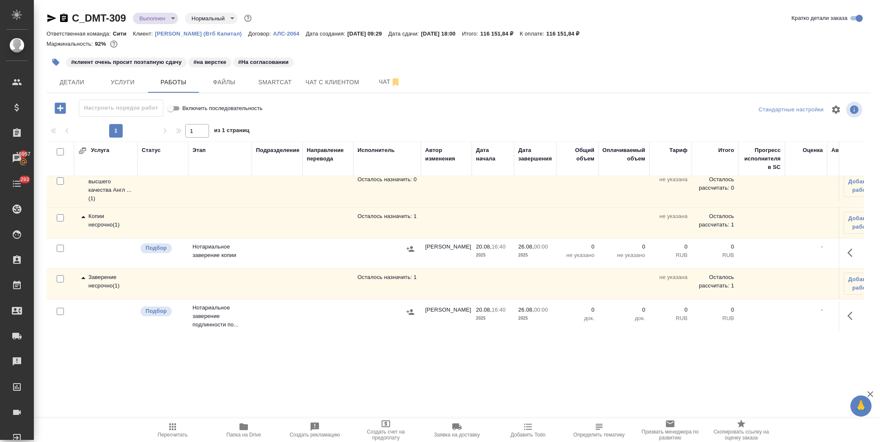
scroll to position [86, 0]
click at [119, 80] on span "Услуги" at bounding box center [122, 82] width 41 height 11
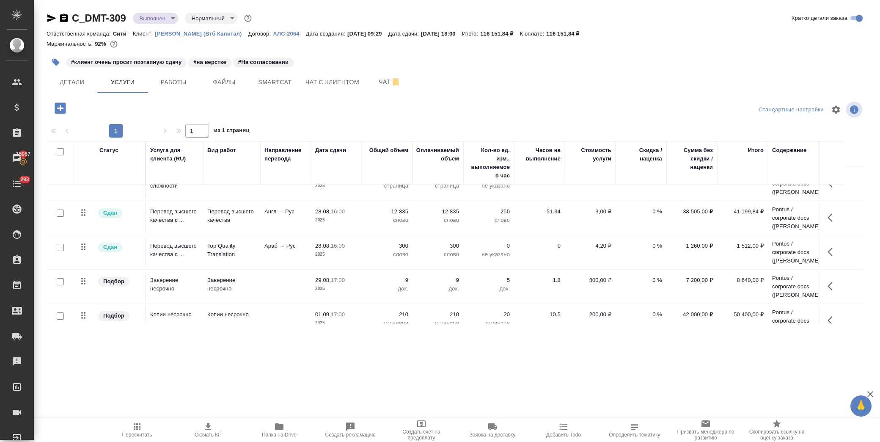
scroll to position [33, 0]
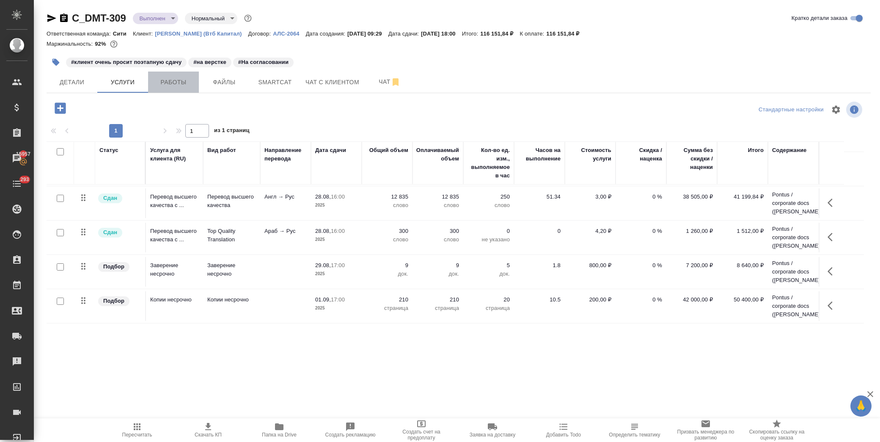
click at [175, 85] on span "Работы" at bounding box center [173, 82] width 41 height 11
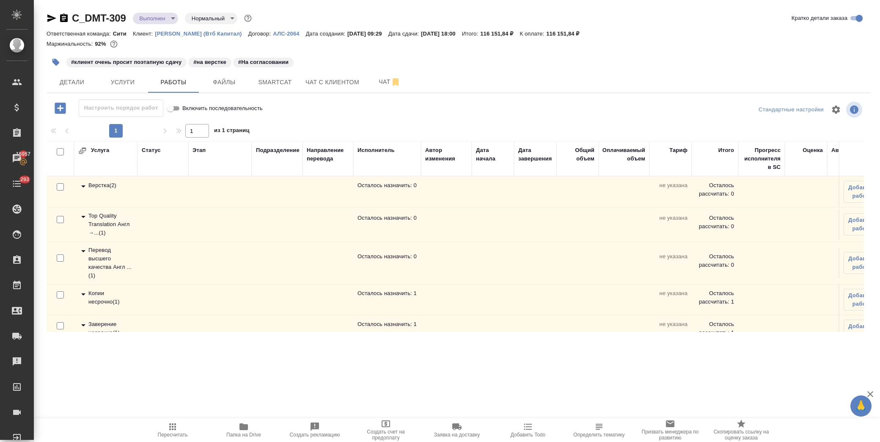
scroll to position [22, 0]
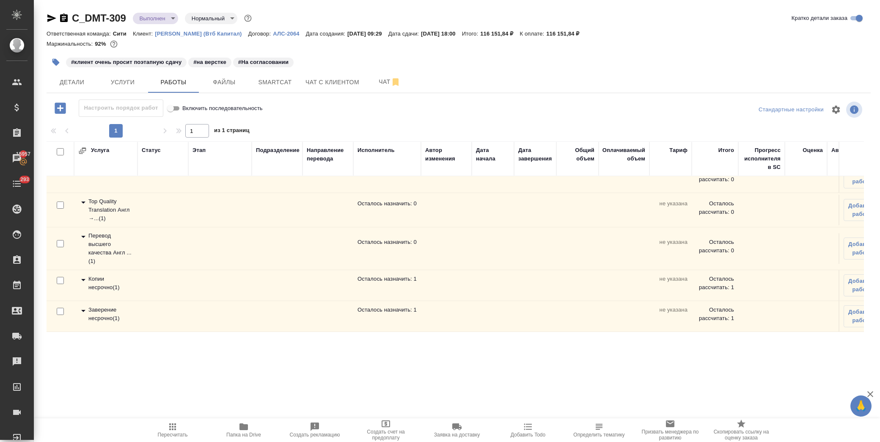
click at [82, 305] on icon at bounding box center [83, 310] width 10 height 10
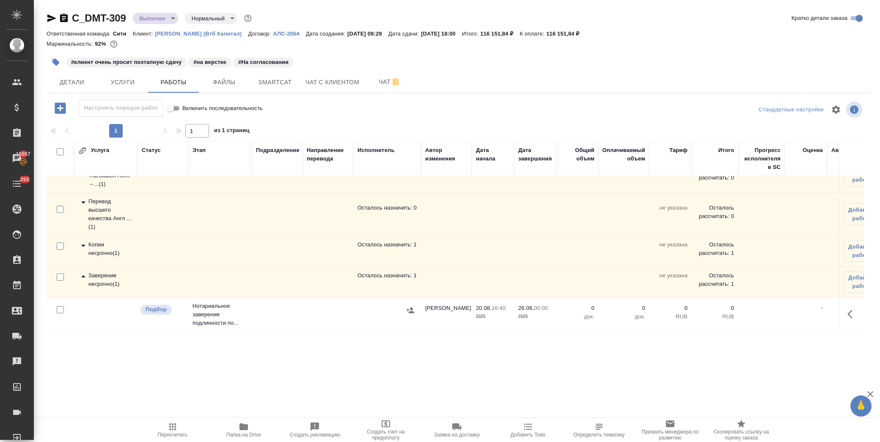
scroll to position [56, 0]
click at [847, 309] on icon "button" at bounding box center [852, 314] width 10 height 10
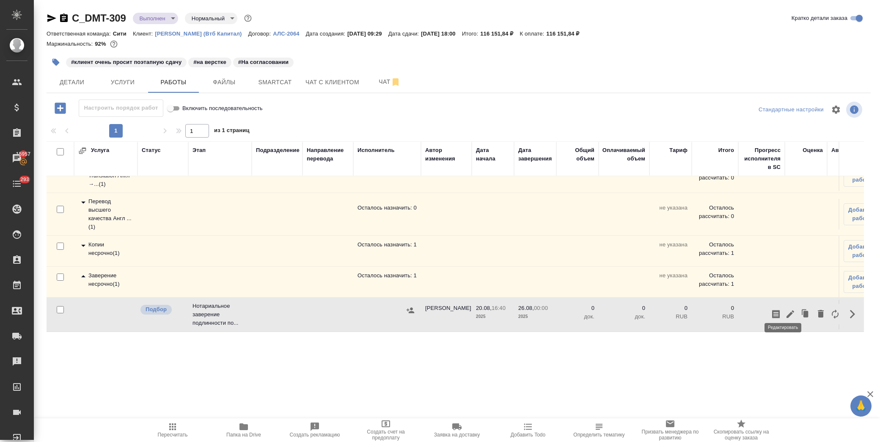
click at [783, 305] on button "button" at bounding box center [790, 314] width 14 height 20
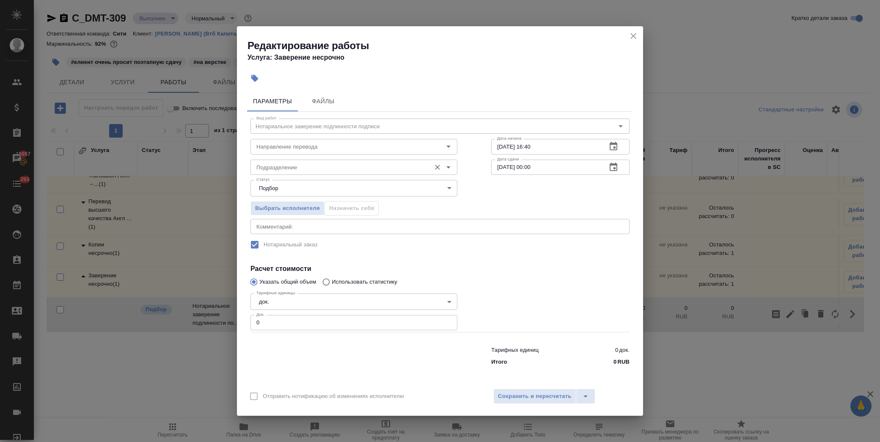
click at [317, 167] on input "Подразделение" at bounding box center [339, 167] width 173 height 10
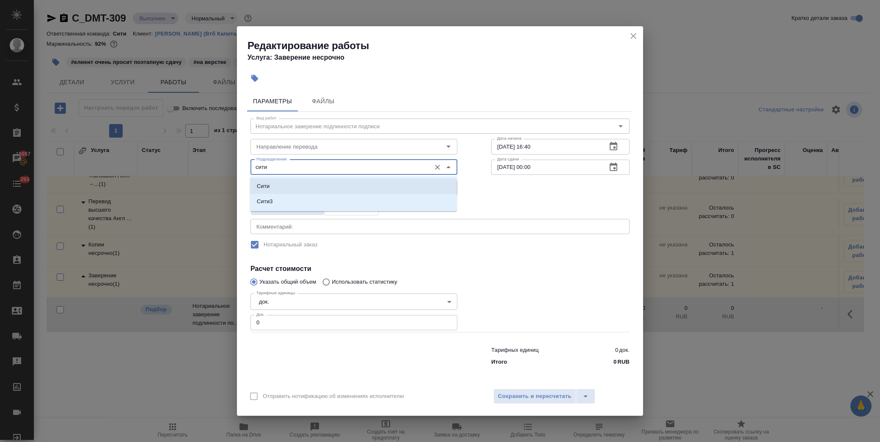
drag, startPoint x: 324, startPoint y: 182, endPoint x: 309, endPoint y: 268, distance: 87.2
click at [324, 182] on li "Сити" at bounding box center [353, 186] width 207 height 15
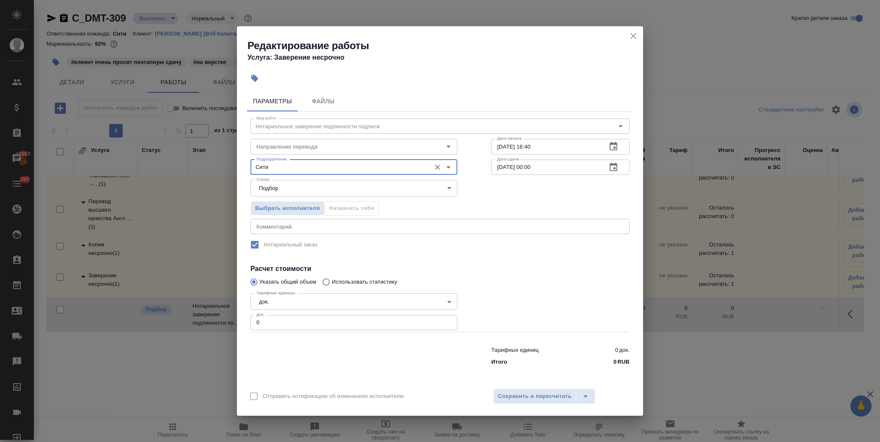
type input "Сити"
drag, startPoint x: 259, startPoint y: 316, endPoint x: 141, endPoint y: 299, distance: 119.3
click at [137, 302] on div "Редактирование работы Услуга: Заверение несрочно Параметры Файлы Вид работ Нота…" at bounding box center [440, 221] width 880 height 442
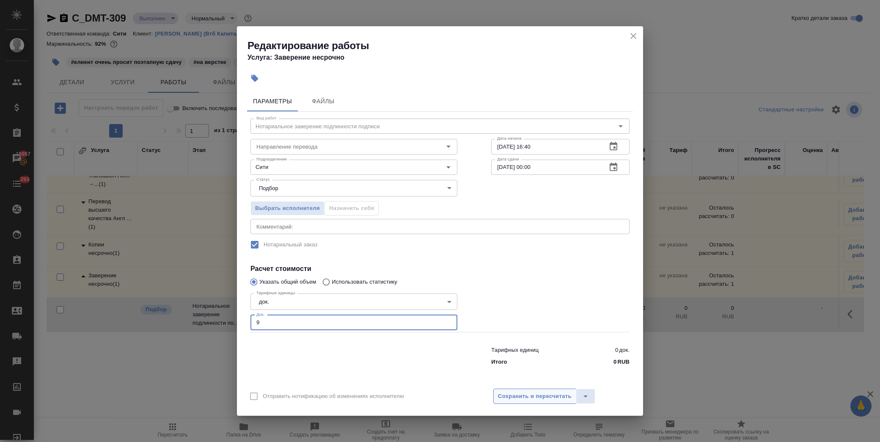
type input "9"
click at [535, 390] on button "Сохранить и пересчитать" at bounding box center [534, 395] width 83 height 15
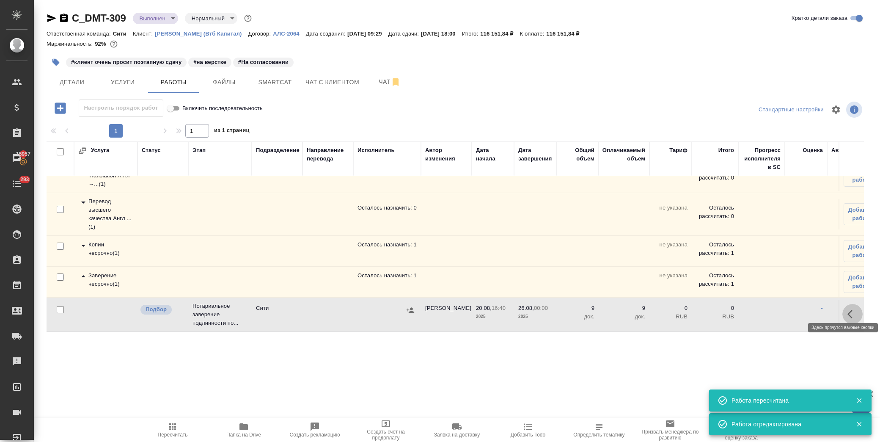
click at [847, 309] on icon "button" at bounding box center [852, 314] width 10 height 10
click at [786, 309] on icon "button" at bounding box center [790, 314] width 10 height 10
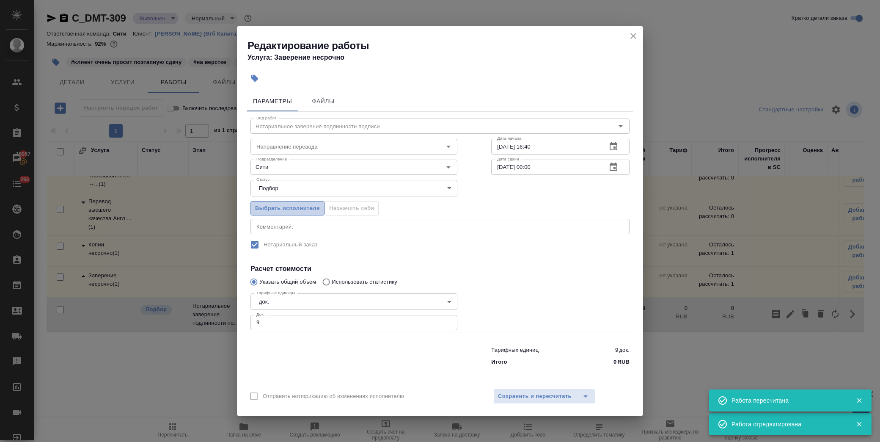
click at [305, 207] on span "Выбрать исполнителя" at bounding box center [287, 208] width 65 height 10
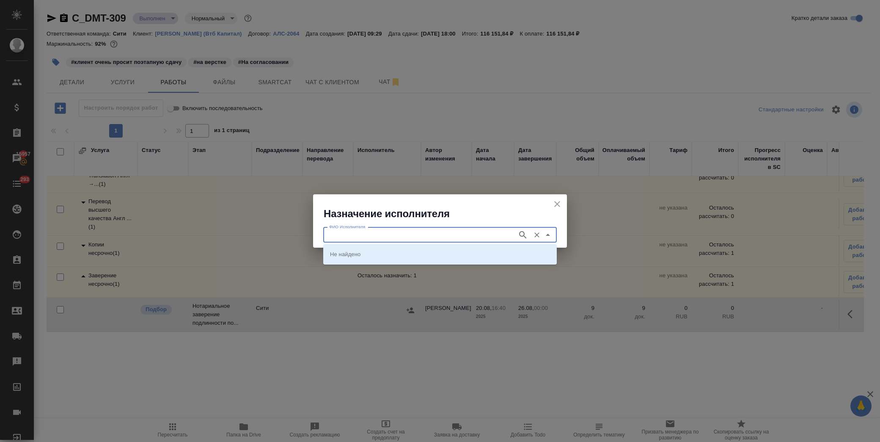
click at [395, 235] on input "ФИО Исполнителя" at bounding box center [419, 235] width 187 height 10
type input "шишенков"
click at [376, 256] on p "НОТАРИУС Шишенков Леонид Васильевич" at bounding box center [353, 254] width 46 height 8
type input "НОТАРИУС Шишенков Леонид Васильевич"
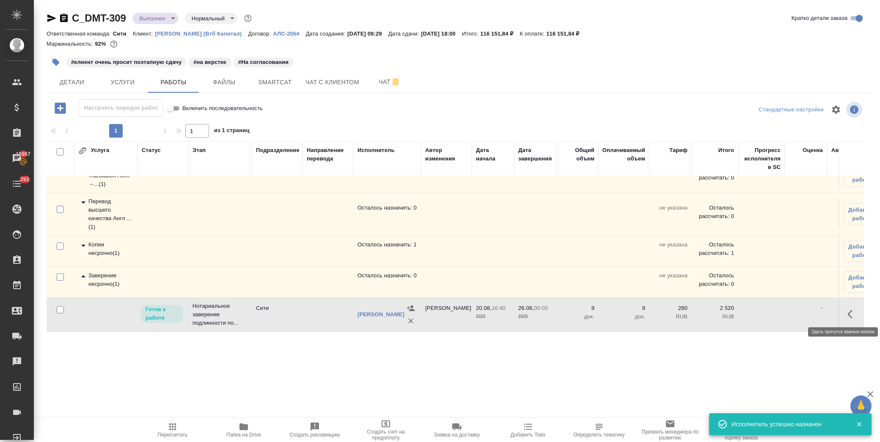
click at [847, 311] on icon "button" at bounding box center [852, 314] width 10 height 10
click at [785, 311] on icon "button" at bounding box center [790, 314] width 10 height 10
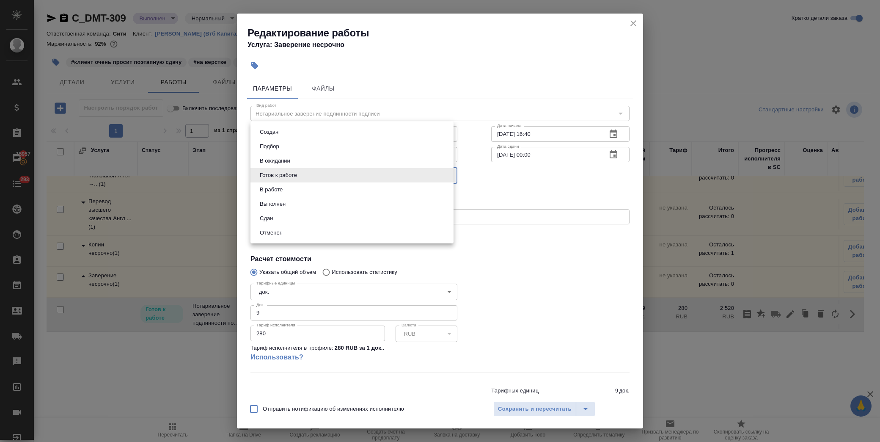
click at [351, 177] on body "🙏 .cls-1 fill:#fff; AWATERA Лофицкая Юлия Владимировна Клиенты Спецификации Зак…" at bounding box center [440, 221] width 880 height 442
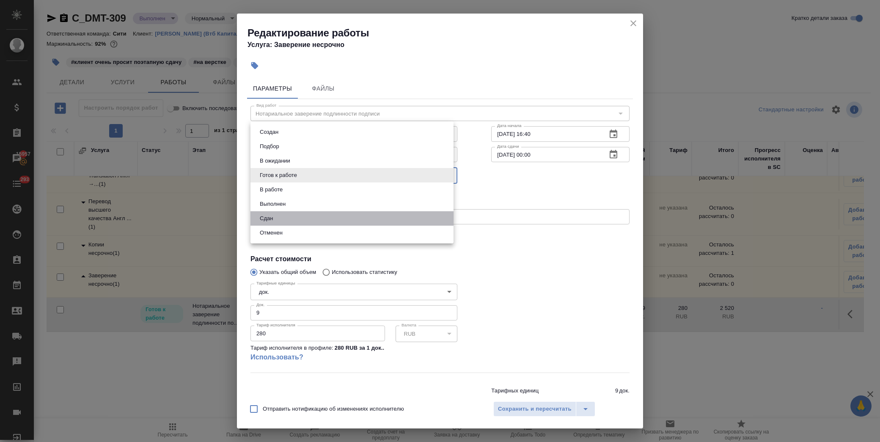
click at [319, 217] on li "Сдан" at bounding box center [351, 218] width 203 height 14
type input "closed"
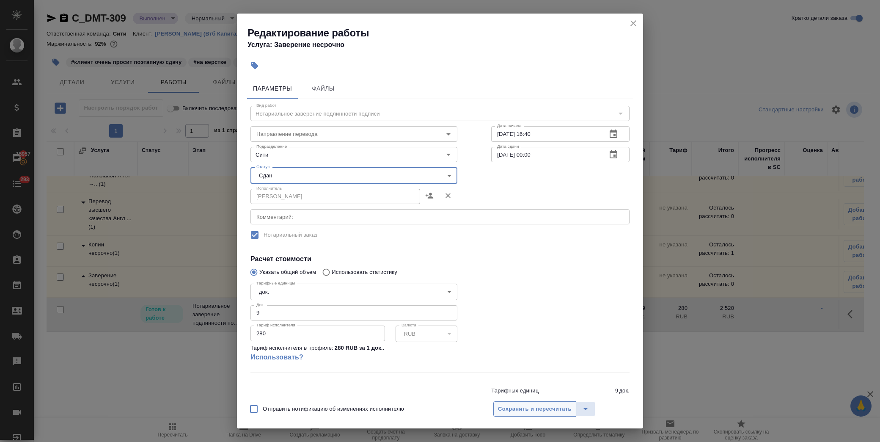
click at [536, 412] on span "Сохранить и пересчитать" at bounding box center [535, 409] width 74 height 10
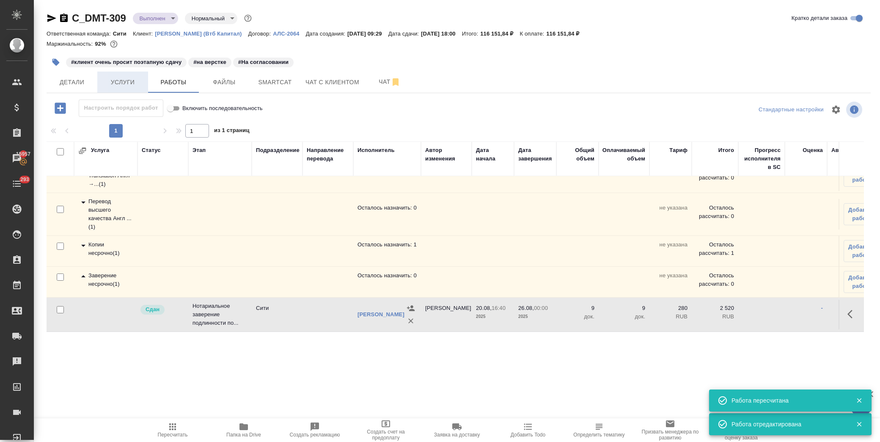
click at [118, 85] on span "Услуги" at bounding box center [122, 82] width 41 height 11
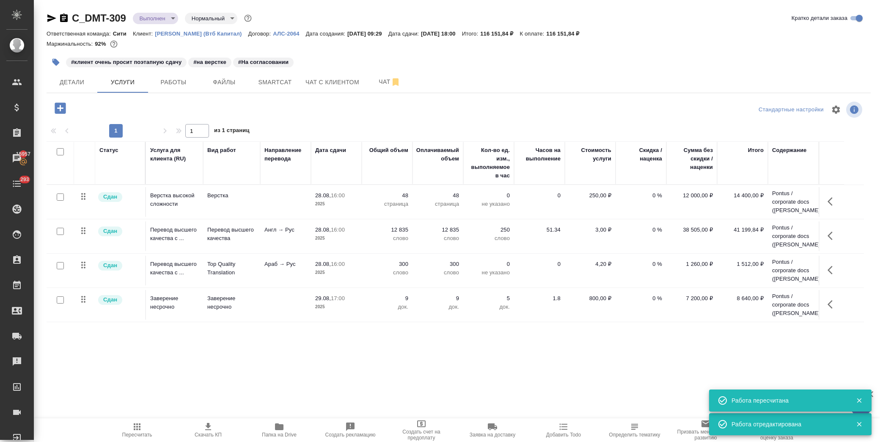
scroll to position [33, 0]
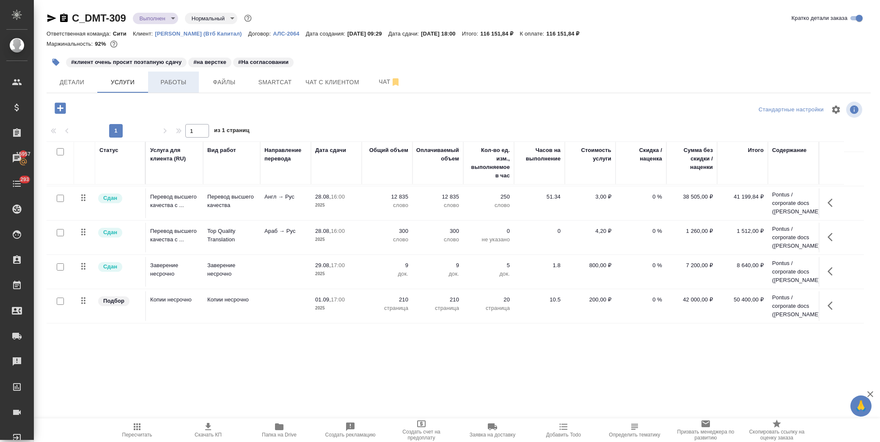
click at [176, 79] on span "Работы" at bounding box center [173, 82] width 41 height 11
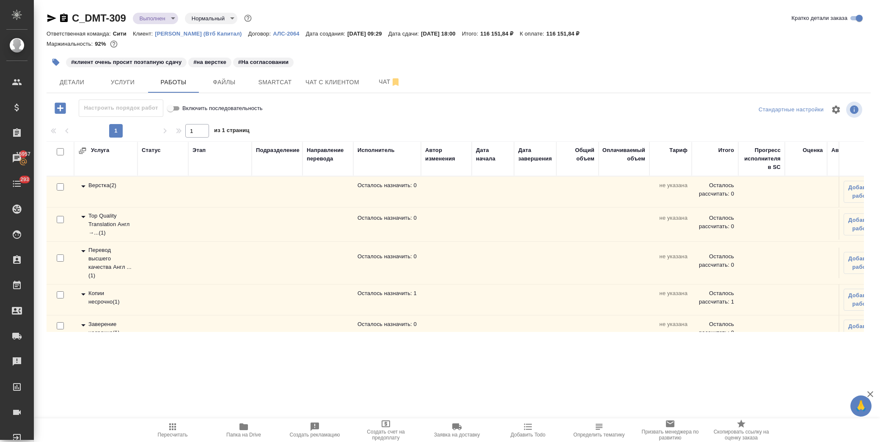
click at [82, 297] on icon at bounding box center [83, 294] width 10 height 10
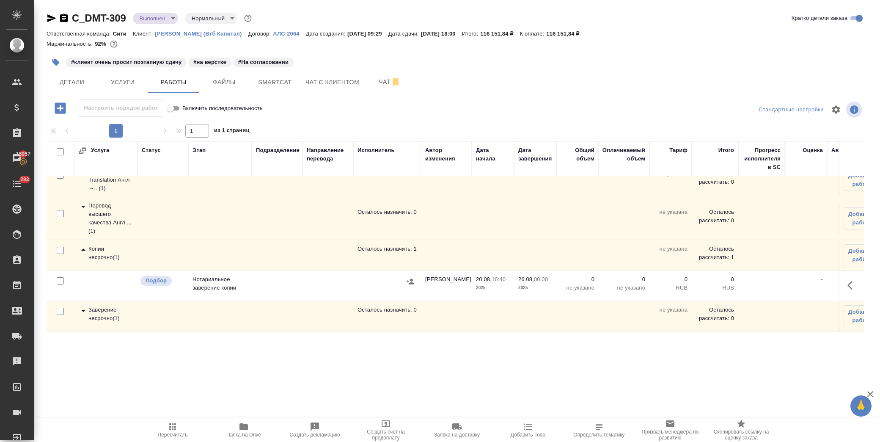
scroll to position [52, 0]
click at [847, 280] on icon "button" at bounding box center [852, 285] width 10 height 10
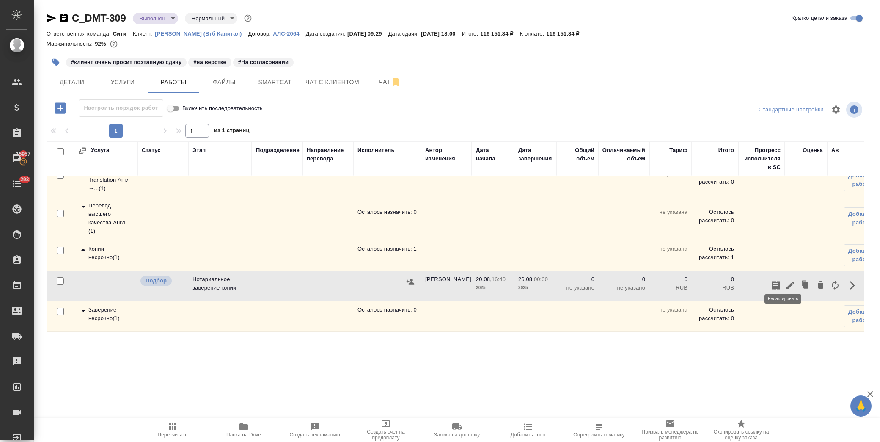
click at [788, 280] on icon "button" at bounding box center [790, 285] width 10 height 10
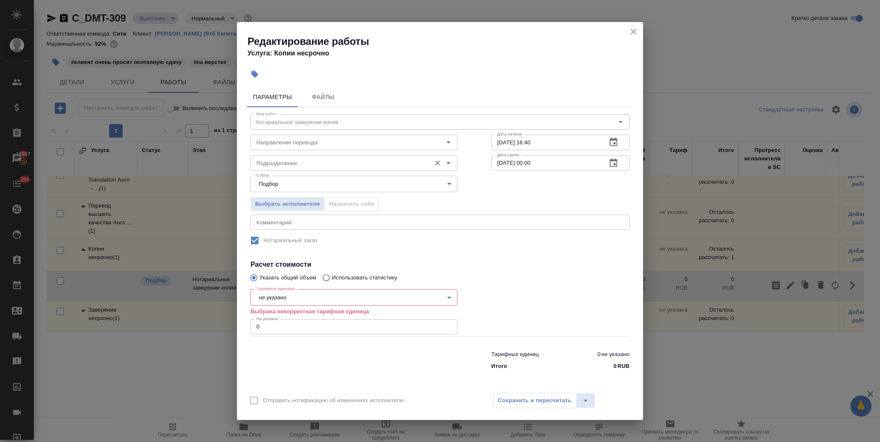
click at [324, 161] on input "Подразделение" at bounding box center [339, 163] width 173 height 10
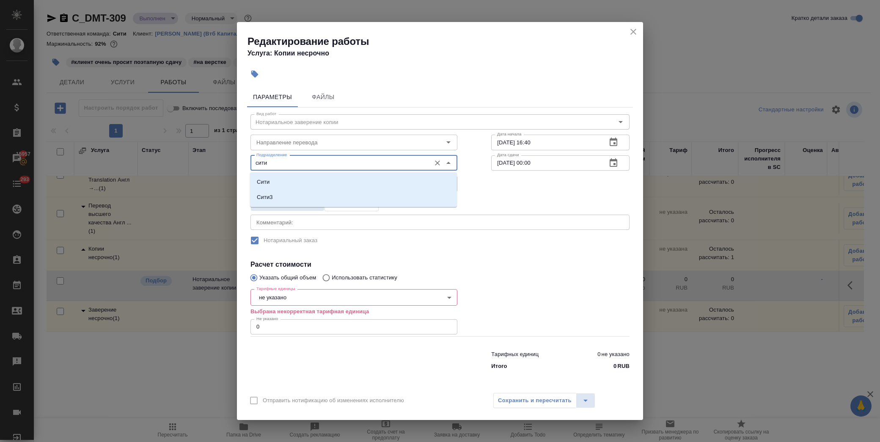
click at [293, 183] on li "Сити" at bounding box center [353, 181] width 207 height 15
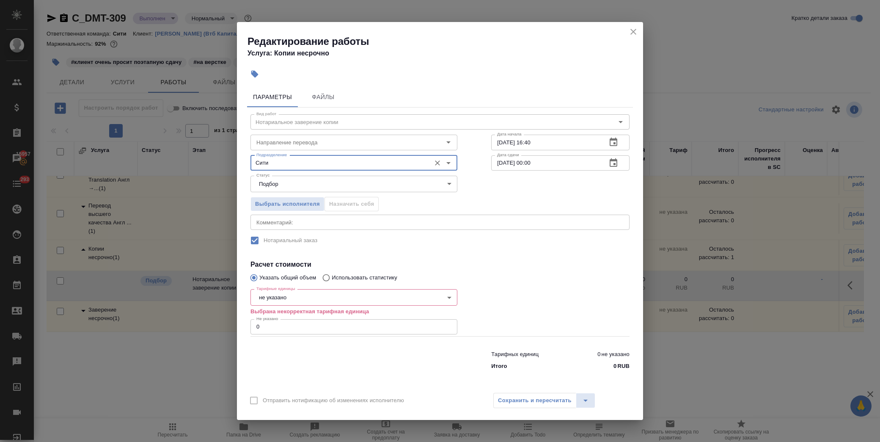
type input "Сити"
click at [311, 299] on body "🙏 .cls-1 fill:#fff; AWATERA Лофицкая Юлия Владимировна Клиенты Спецификации Зак…" at bounding box center [440, 221] width 880 height 442
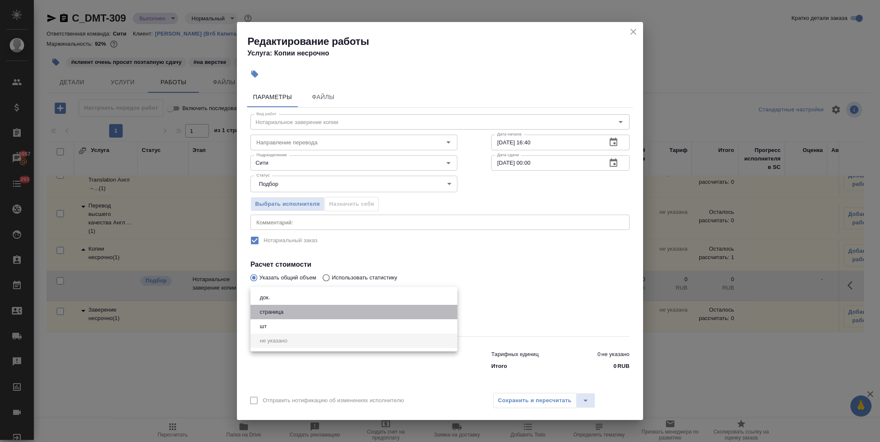
click at [301, 310] on li "страница" at bounding box center [353, 312] width 207 height 14
type input "5a8b1489cc6b4906c91bfdb2"
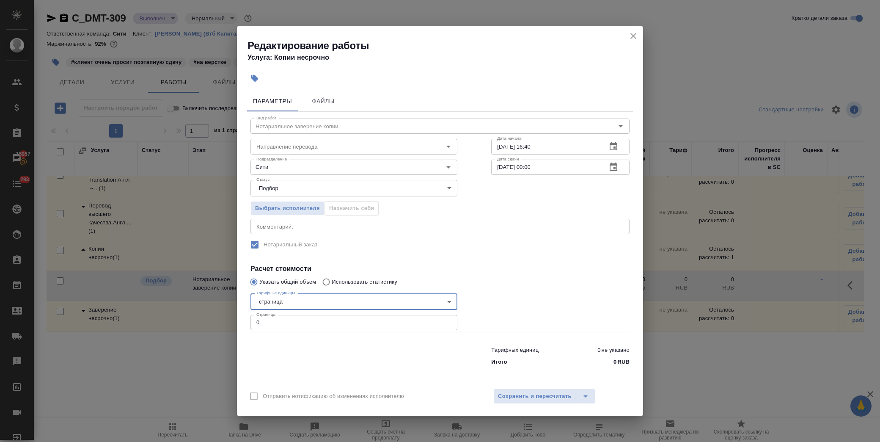
drag, startPoint x: 290, startPoint y: 319, endPoint x: 214, endPoint y: 318, distance: 76.6
click at [214, 318] on div "Редактирование работы Услуга: Копии несрочно Параметры Файлы Вид работ Нотариал…" at bounding box center [440, 221] width 880 height 442
type input "210"
click at [522, 391] on span "Сохранить и пересчитать" at bounding box center [535, 396] width 74 height 10
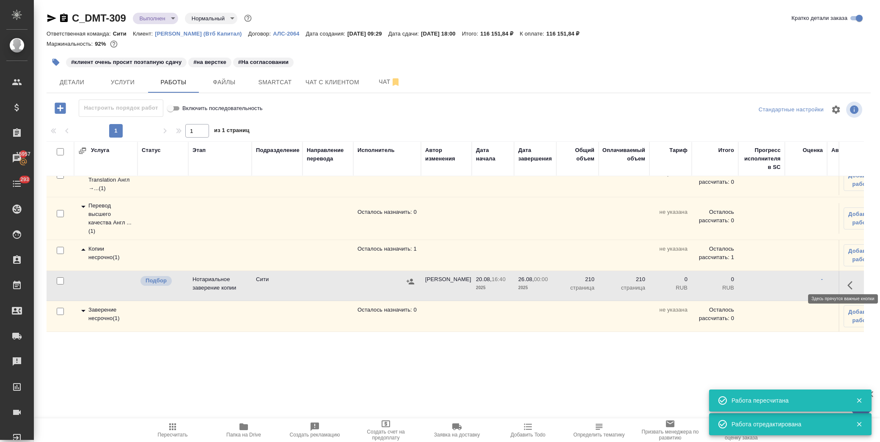
click at [847, 280] on icon "button" at bounding box center [852, 285] width 10 height 10
click at [787, 280] on icon "button" at bounding box center [790, 285] width 10 height 10
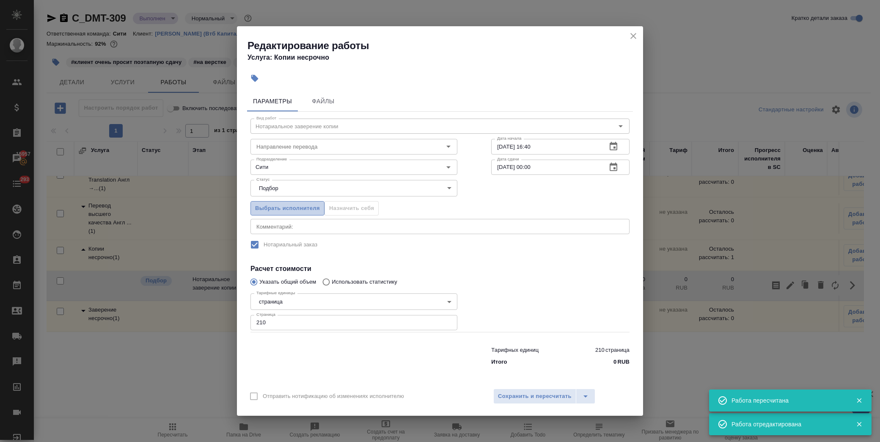
click at [311, 206] on span "Выбрать исполнителя" at bounding box center [287, 208] width 65 height 10
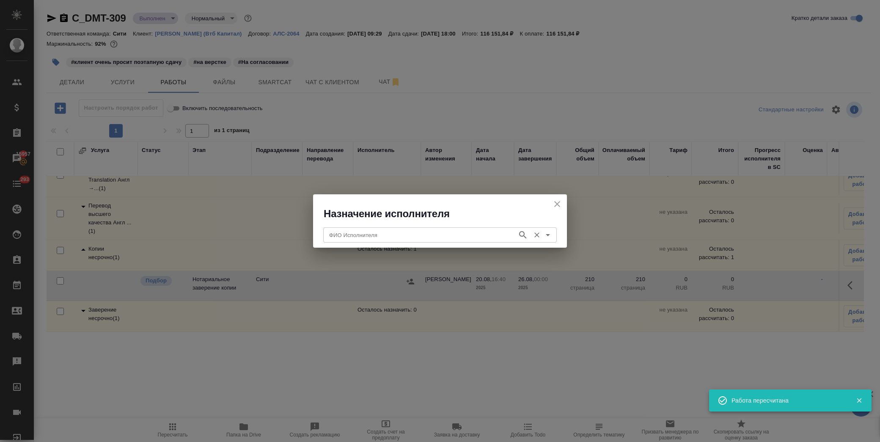
click at [352, 239] on input "ФИО Исполнителя" at bounding box center [419, 235] width 187 height 10
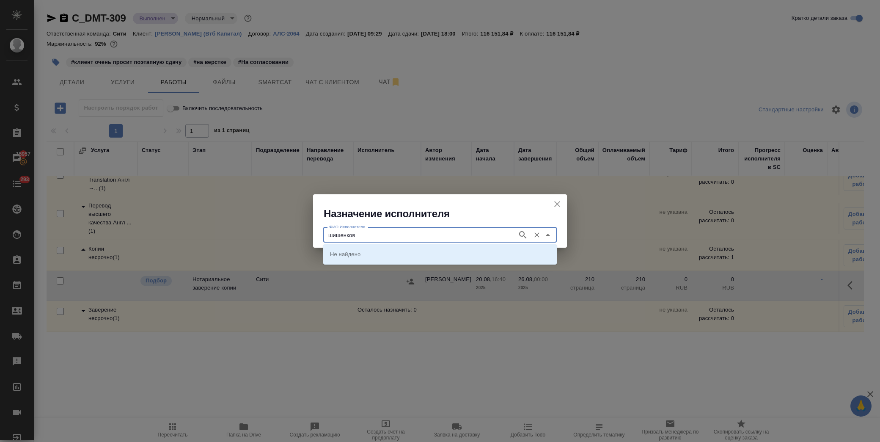
type input "шишенков"
click at [357, 250] on p "НОТАРИУС Шишенков Леонид Васильевич" at bounding box center [353, 254] width 46 height 8
type input "НОТАРИУС Шишенков Леонид Васильевич"
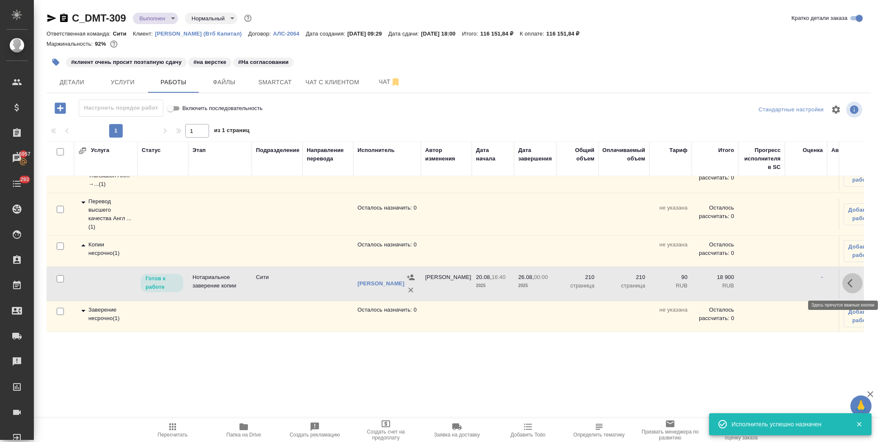
click at [842, 287] on button "button" at bounding box center [852, 283] width 20 height 20
click at [785, 285] on icon "button" at bounding box center [790, 283] width 10 height 10
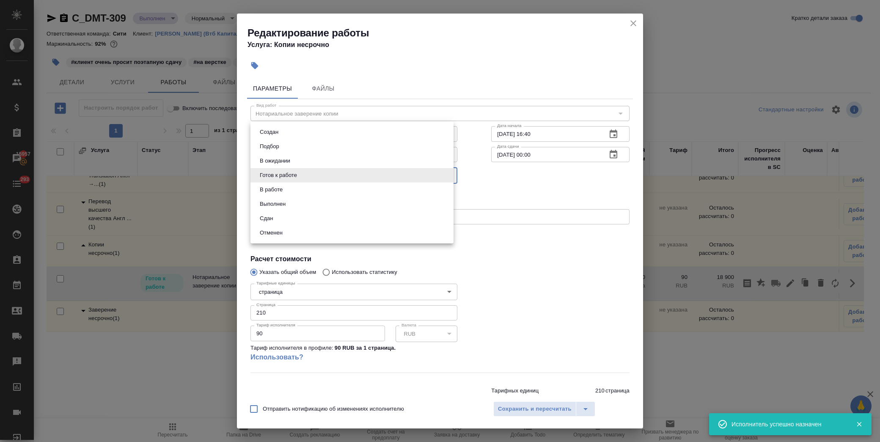
click at [295, 180] on body "🙏 .cls-1 fill:#fff; AWATERA Лофицкая Юлия Владимировна Клиенты Спецификации Зак…" at bounding box center [440, 221] width 880 height 442
click at [305, 224] on li "Сдан" at bounding box center [351, 218] width 203 height 14
type input "closed"
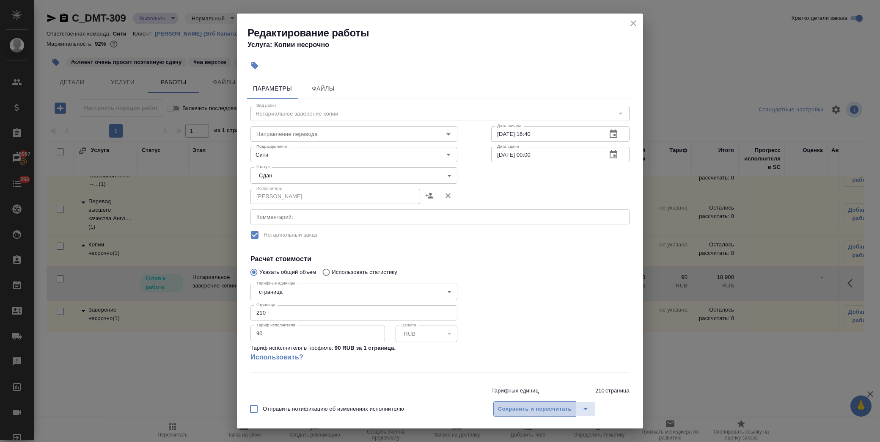
click at [545, 411] on span "Сохранить и пересчитать" at bounding box center [535, 409] width 74 height 10
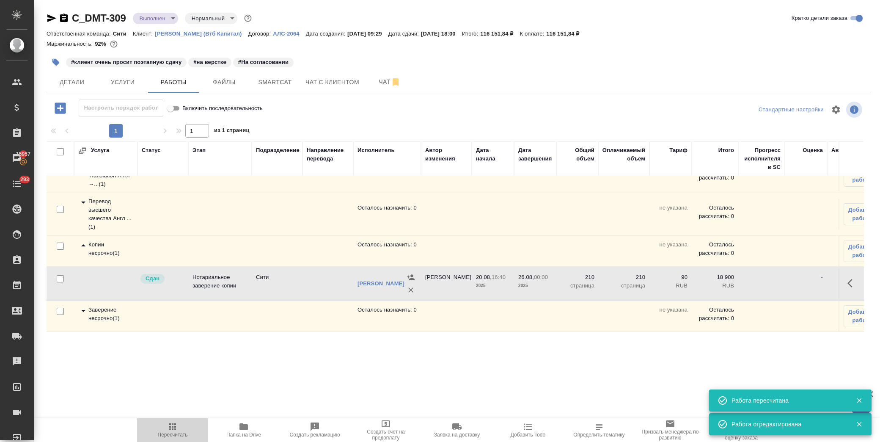
click at [168, 432] on span "Пересчитать" at bounding box center [173, 435] width 30 height 6
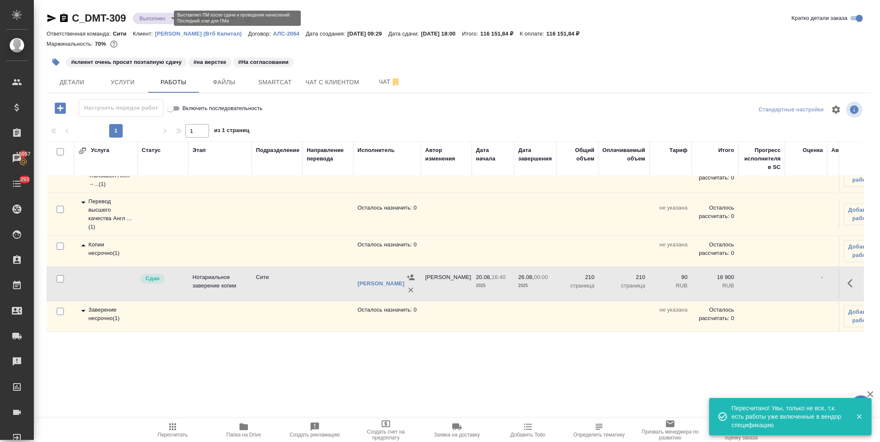
click at [166, 15] on body "🙏 .cls-1 fill:#fff; AWATERA Лофицкая Юлия Владимировна Клиенты Спецификации Зак…" at bounding box center [440, 221] width 880 height 442
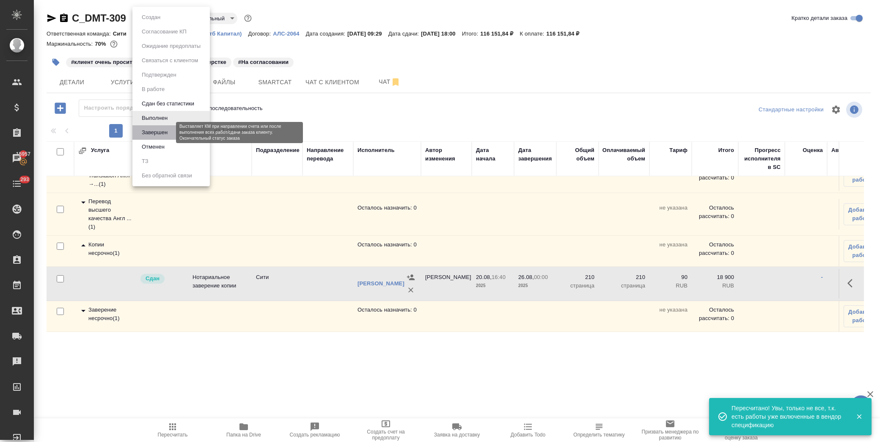
click at [164, 129] on button "Завершен" at bounding box center [154, 132] width 31 height 9
